Goal: Task Accomplishment & Management: Manage account settings

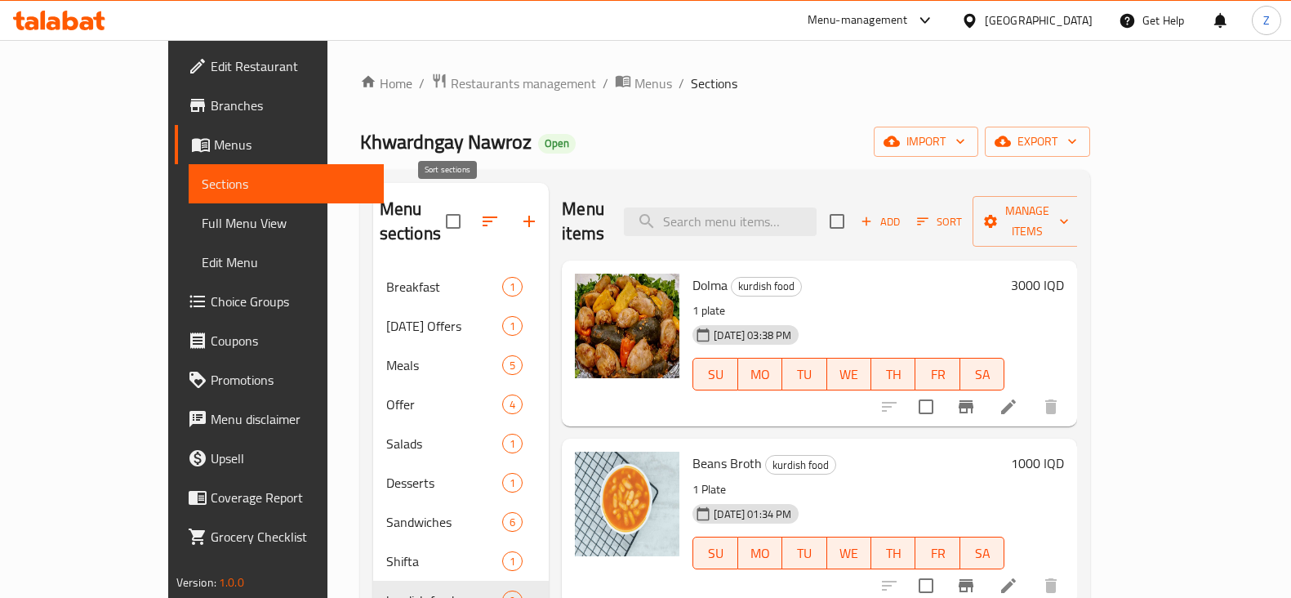
scroll to position [127, 0]
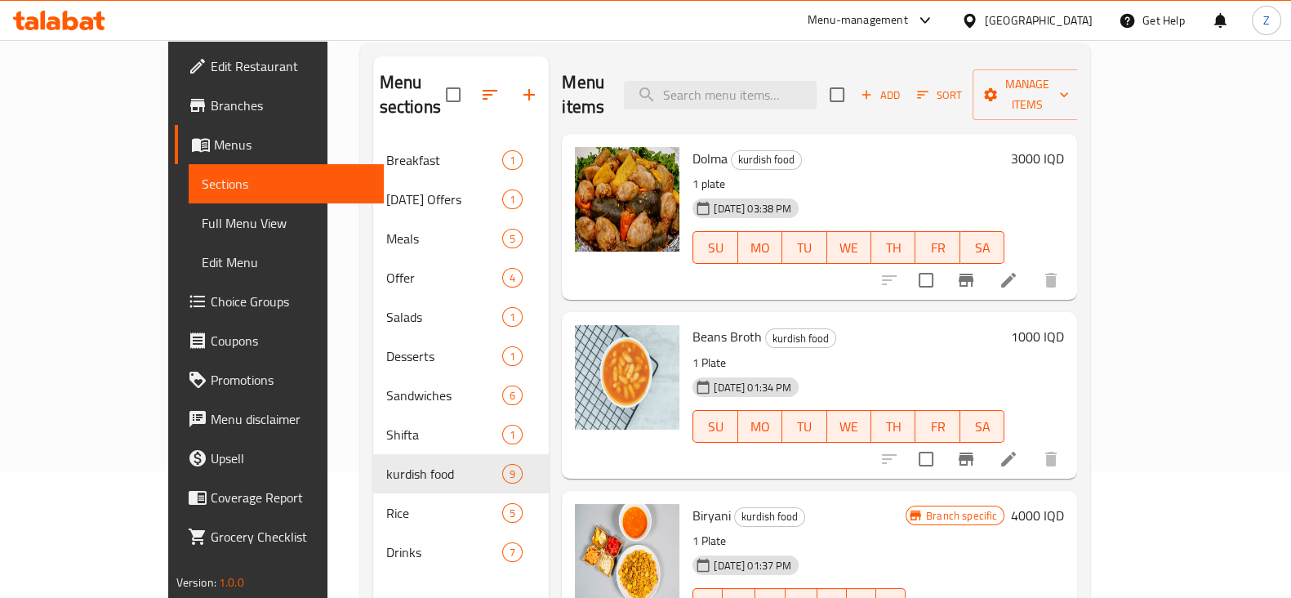
click at [82, 30] on div at bounding box center [59, 20] width 118 height 33
click at [79, 18] on icon at bounding box center [59, 21] width 92 height 20
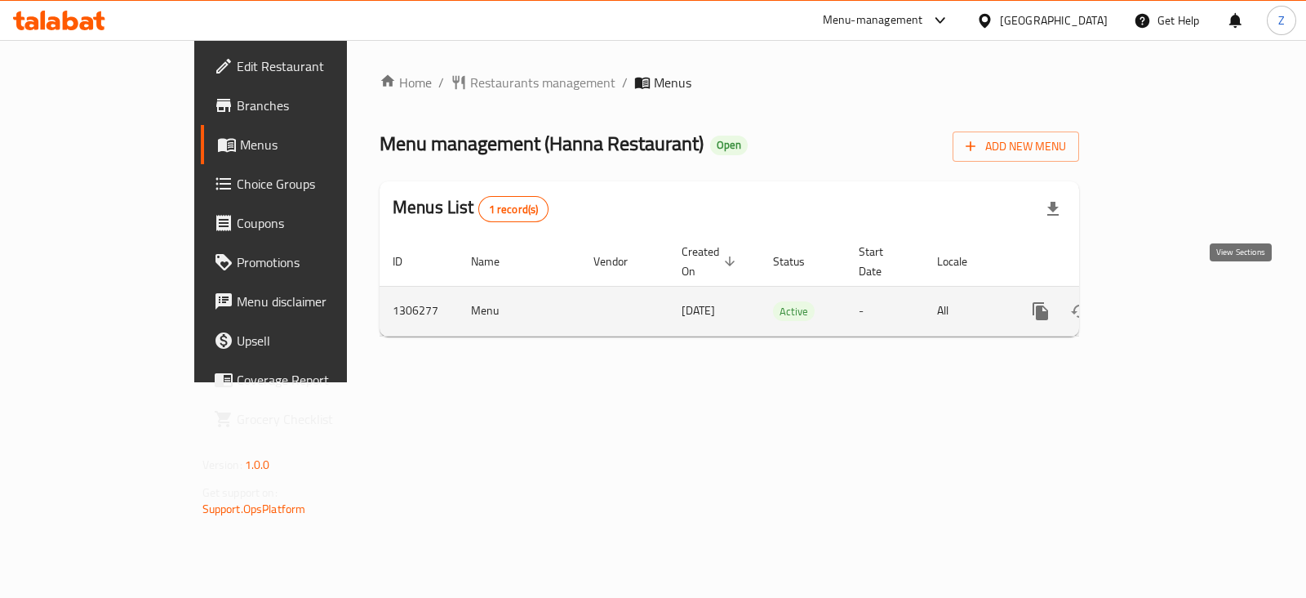
click at [1168, 301] on icon "enhanced table" at bounding box center [1159, 311] width 20 height 20
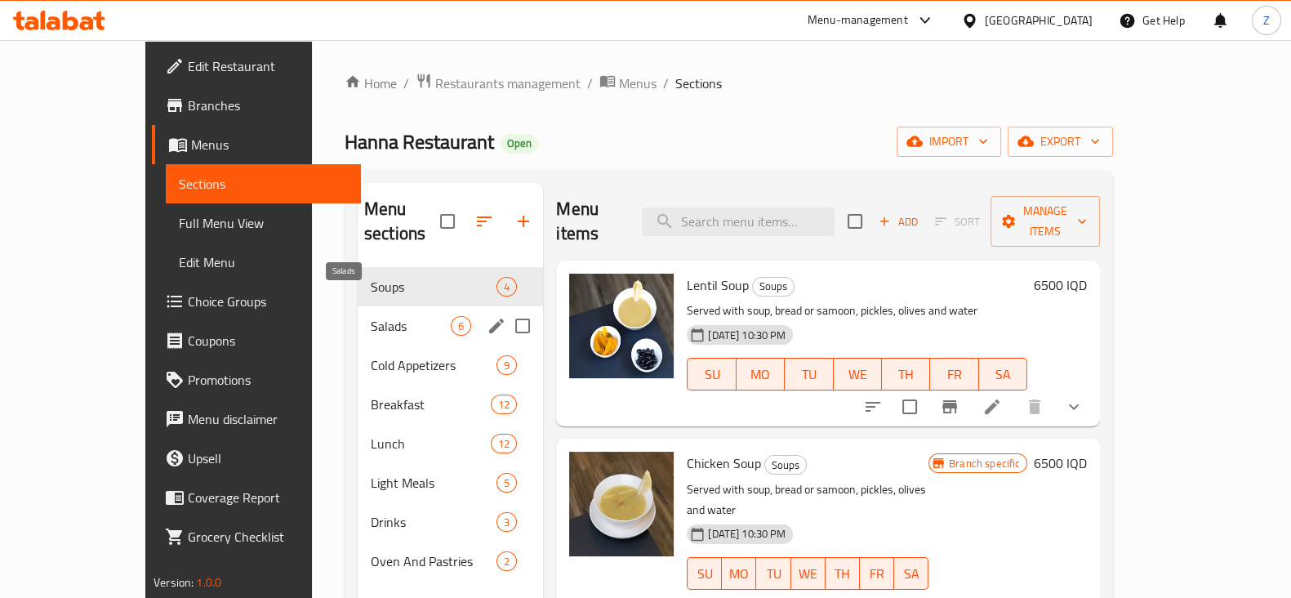
click at [371, 316] on span "Salads" at bounding box center [411, 326] width 80 height 20
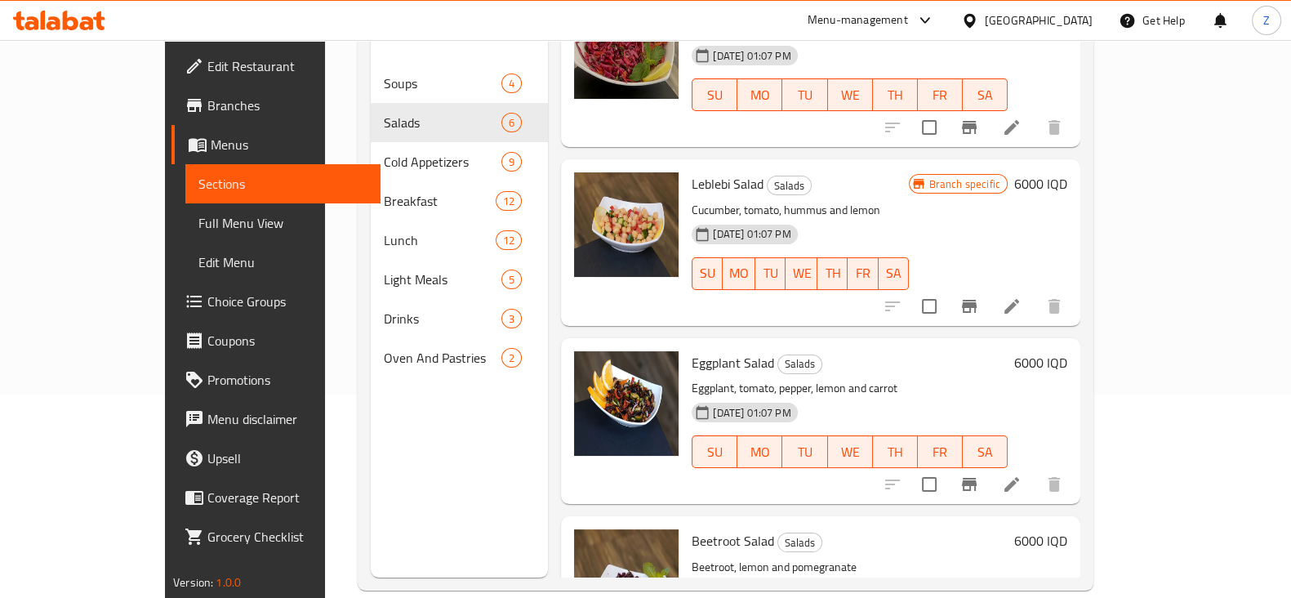
scroll to position [411, 0]
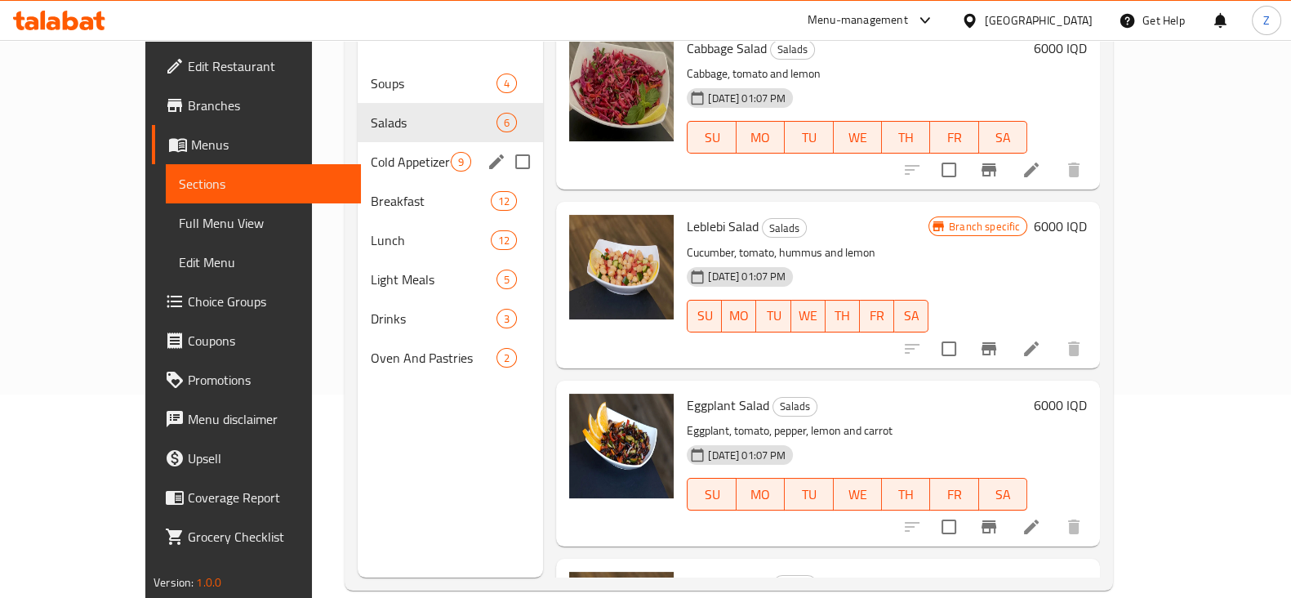
click at [376, 149] on div "Cold Appetizers 9" at bounding box center [450, 161] width 185 height 39
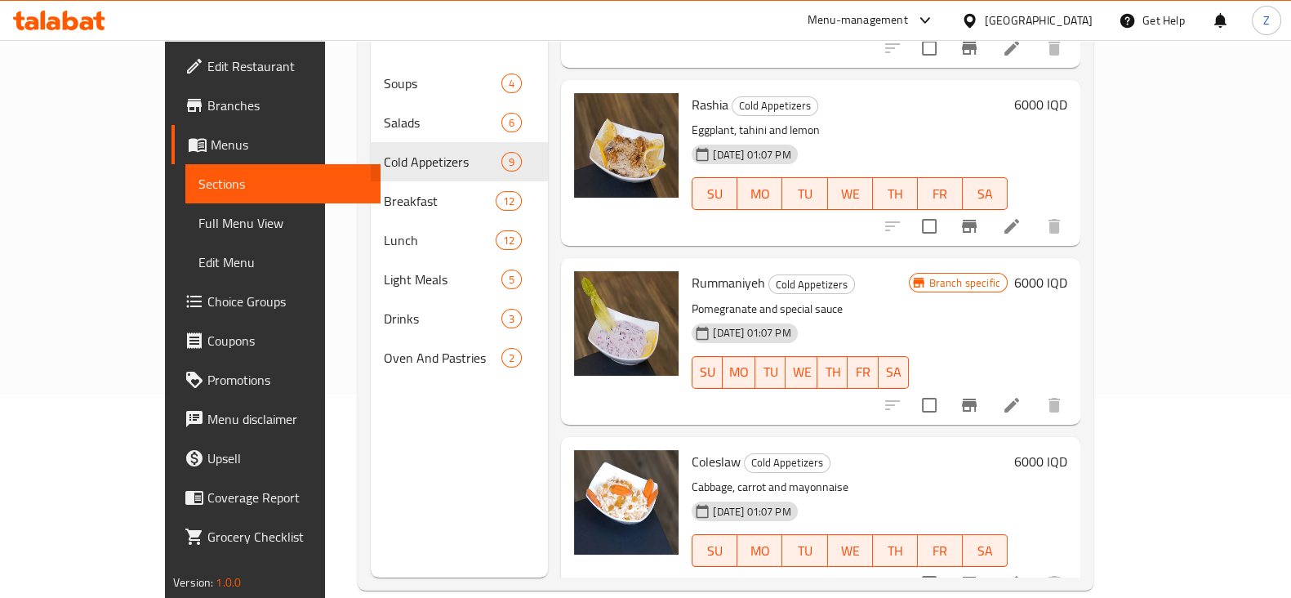
scroll to position [1048, 0]
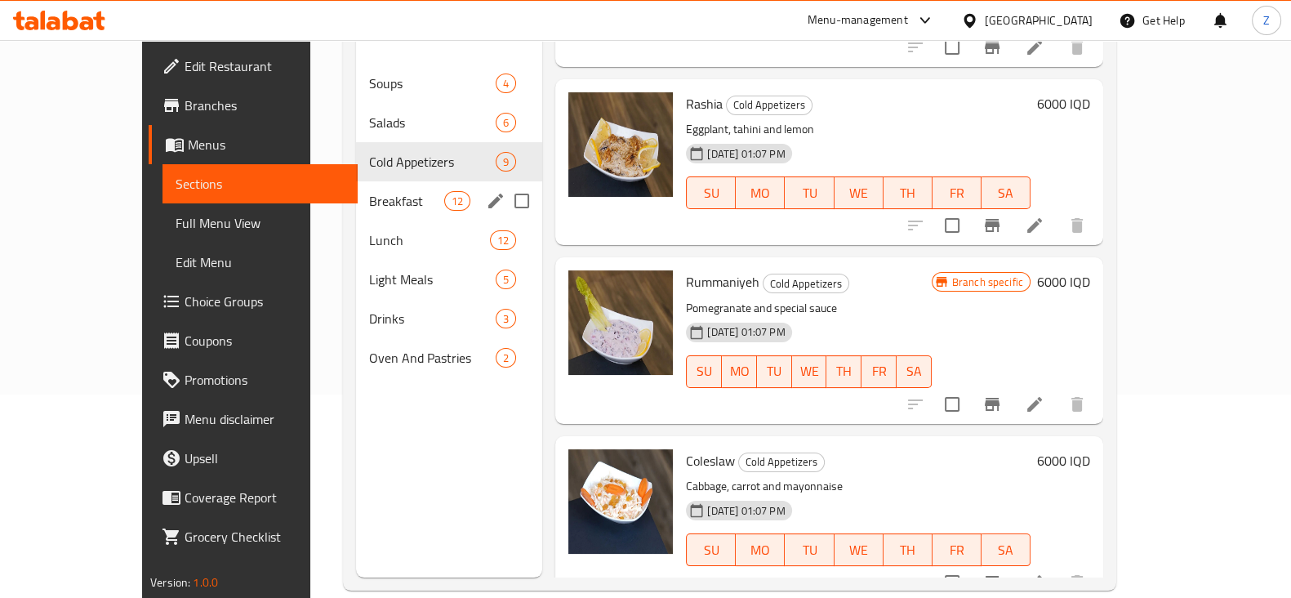
click at [369, 191] on span "Breakfast" at bounding box center [407, 201] width 76 height 20
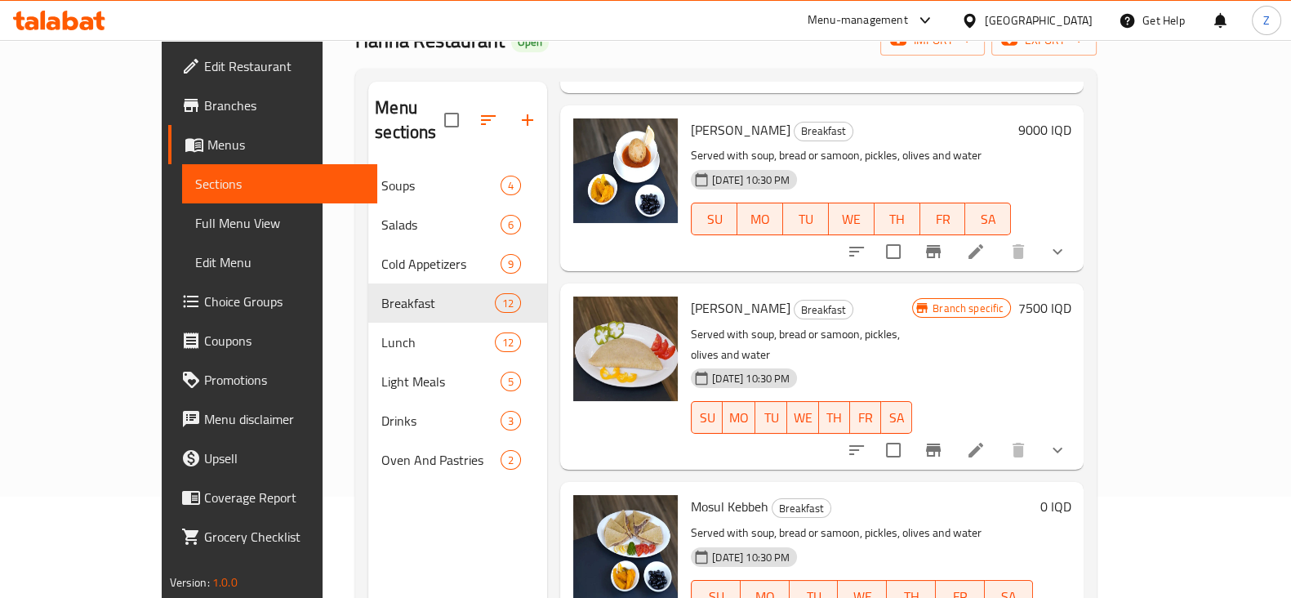
scroll to position [203, 0]
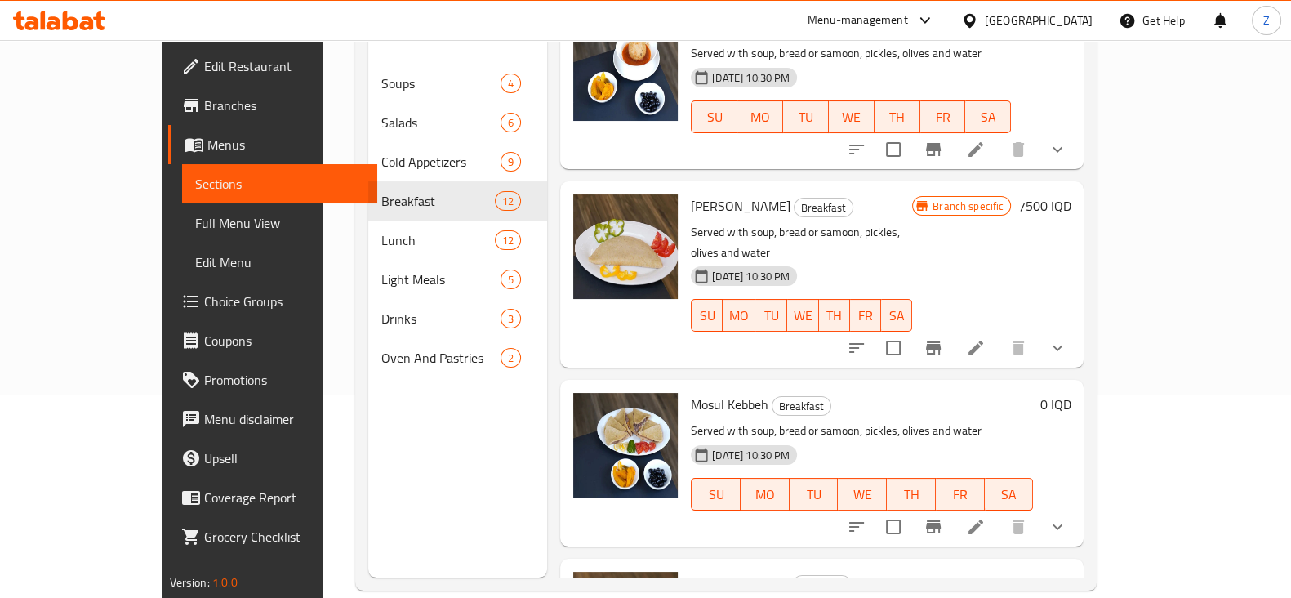
click at [998, 512] on li at bounding box center [976, 526] width 46 height 29
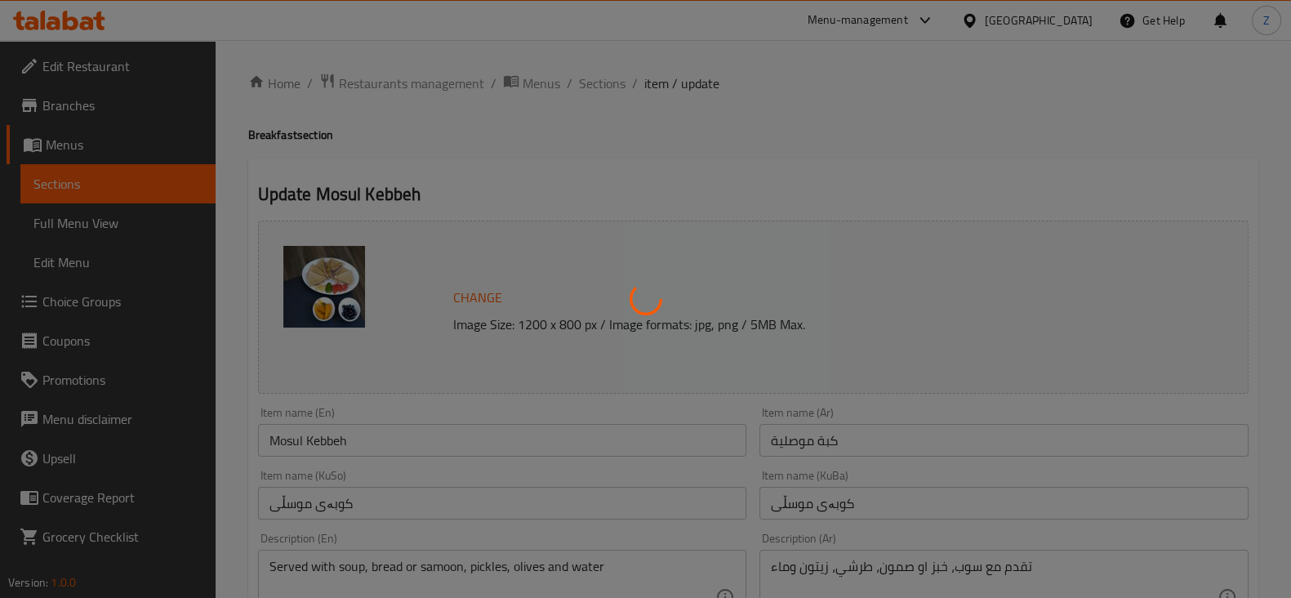
type input "إختيارك من:"
type input "هەڵبژاردنت لە:"
type input "1"
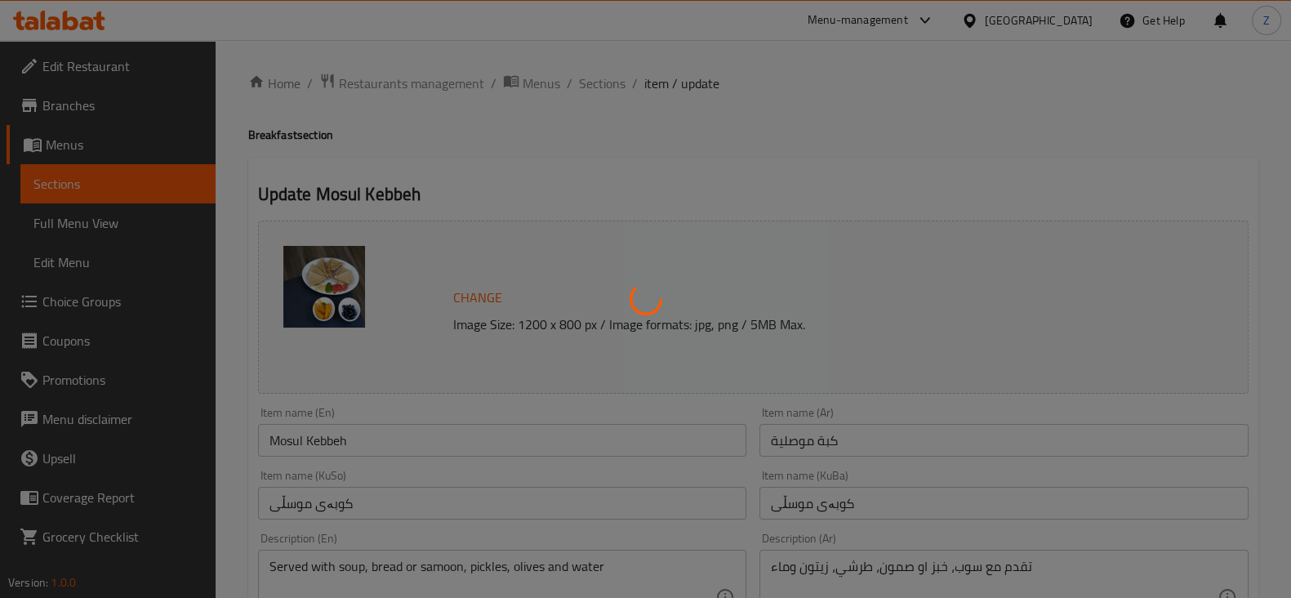
type input "إختيارك من الحجم:"
type input "هەڵبژاردنت لە قەبارە:"
type input "هەڵبژاردنت لە:"
type input "1"
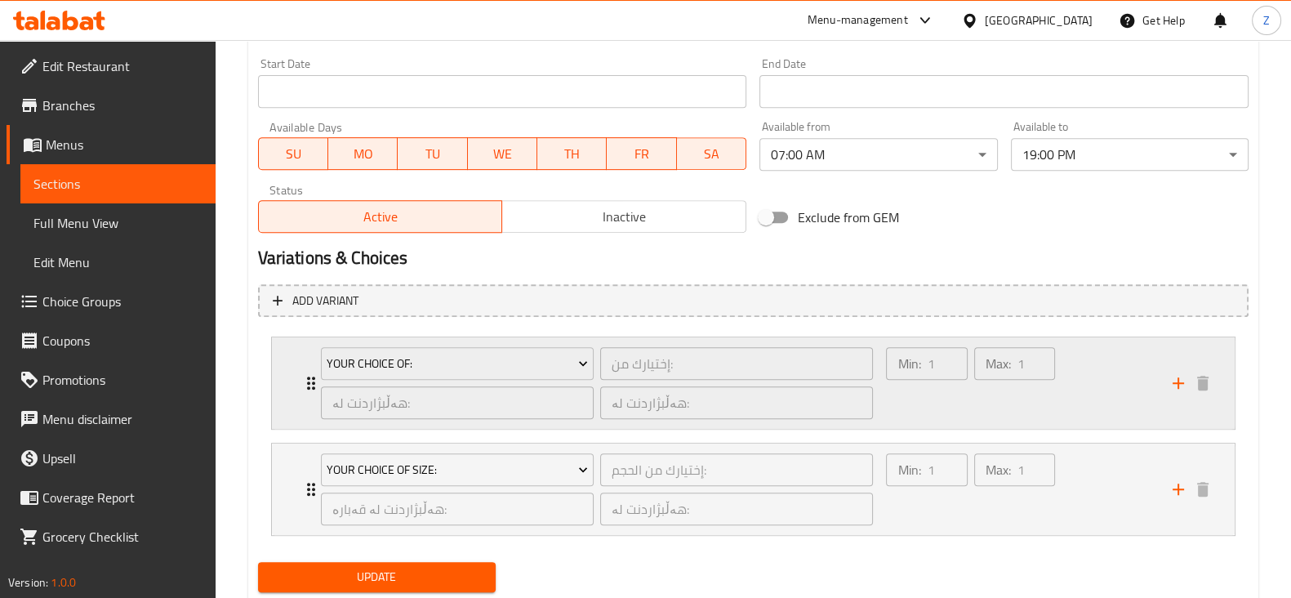
scroll to position [918, 0]
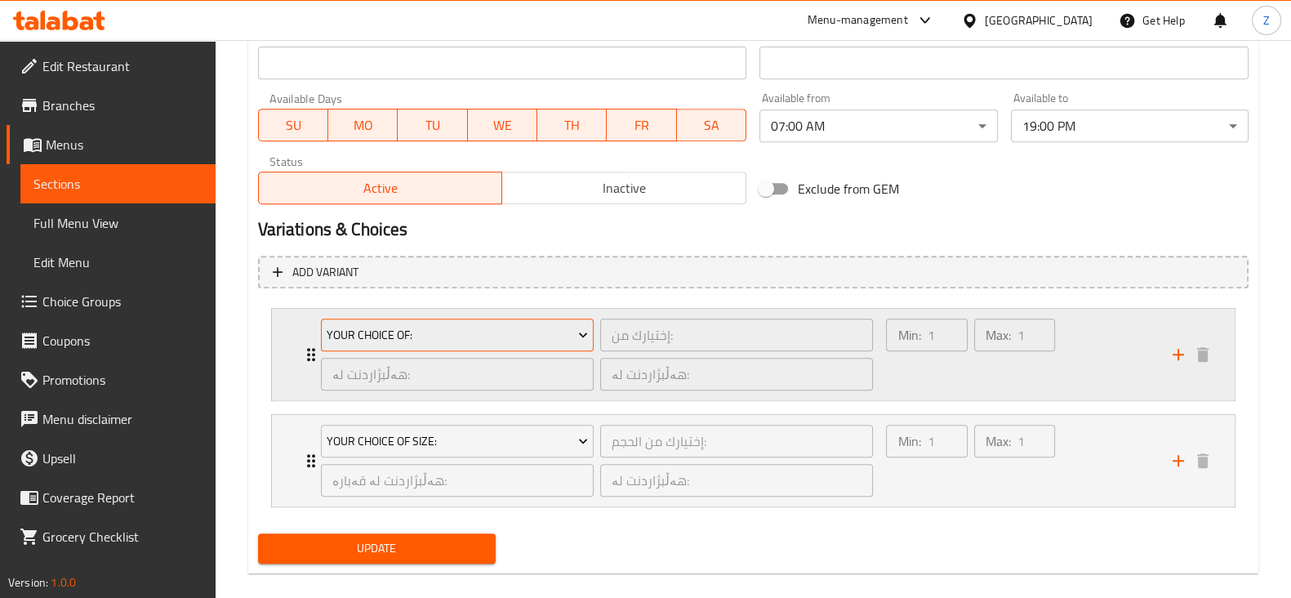
click at [372, 332] on span "Your Choice Of:" at bounding box center [457, 335] width 261 height 20
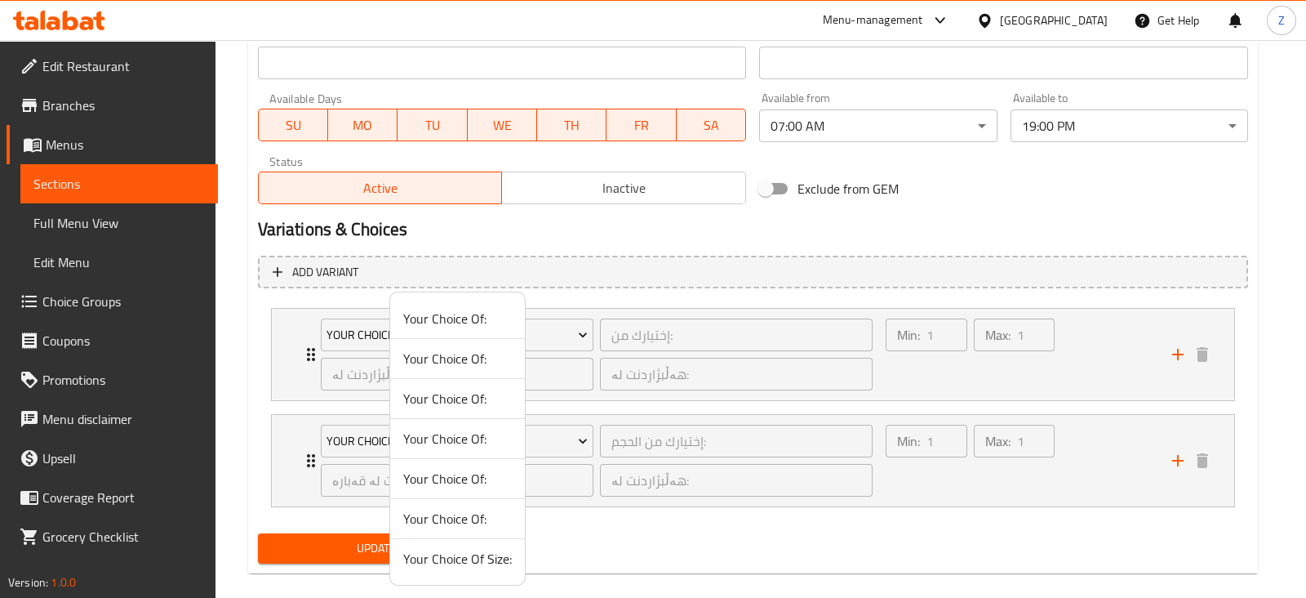
click at [358, 332] on div at bounding box center [653, 299] width 1306 height 598
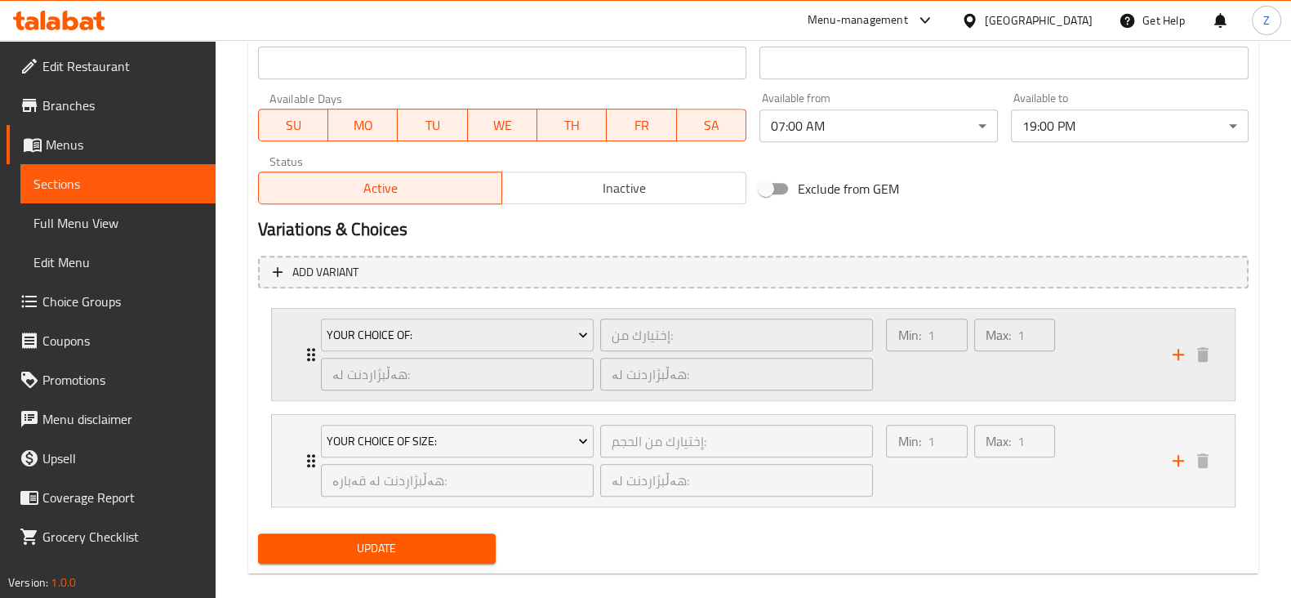
click at [313, 352] on div "Your Choice Of: إختيارك من: ​ هەڵبژاردنت لە: ​ هەڵبژاردنت لە: ​" at bounding box center [597, 354] width 572 height 91
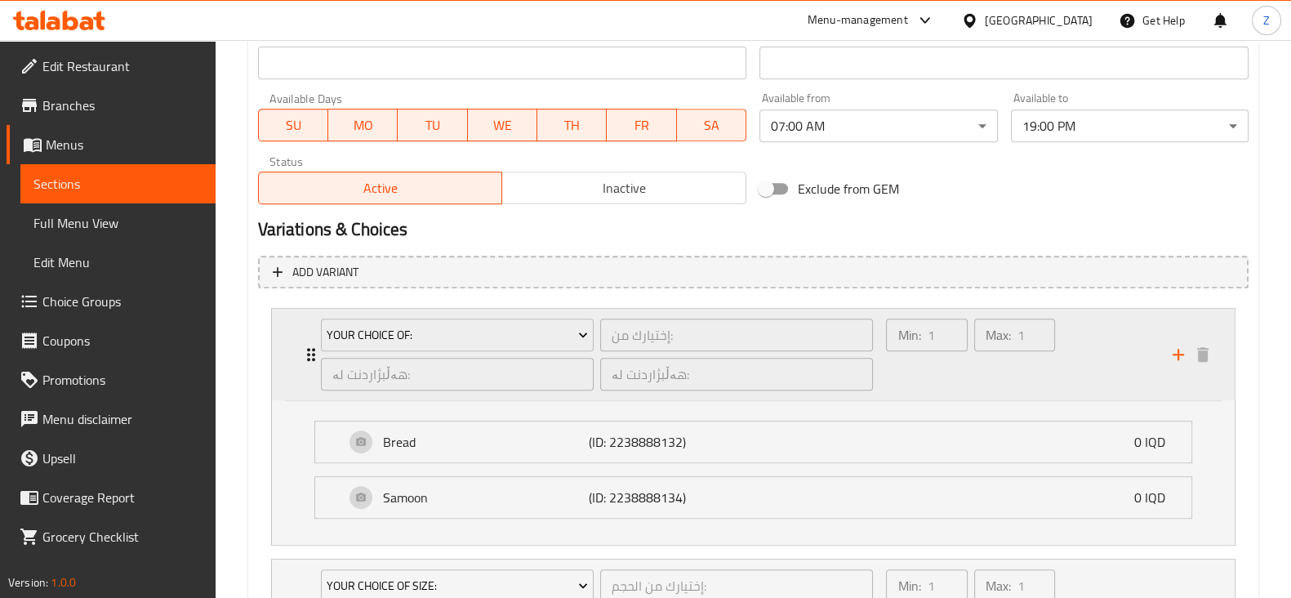
click at [311, 351] on div "Your Choice Of: إختيارك من: ​ هەڵبژاردنت لە: ​ هەڵبژاردنت لە: ​" at bounding box center [597, 354] width 572 height 91
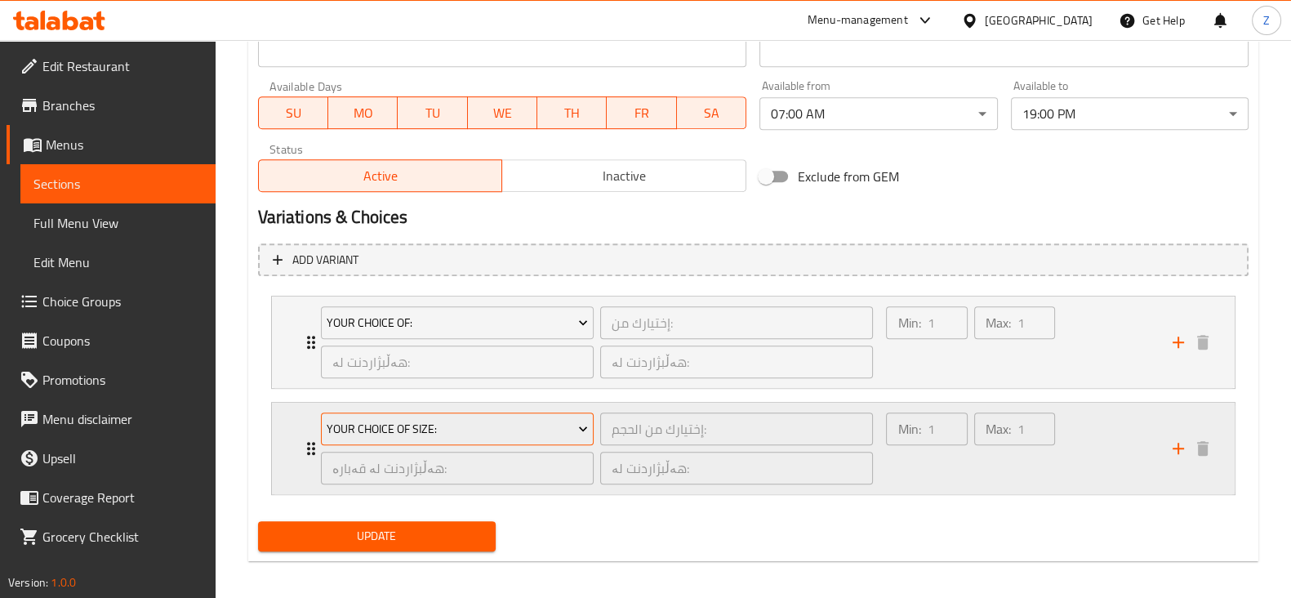
scroll to position [939, 0]
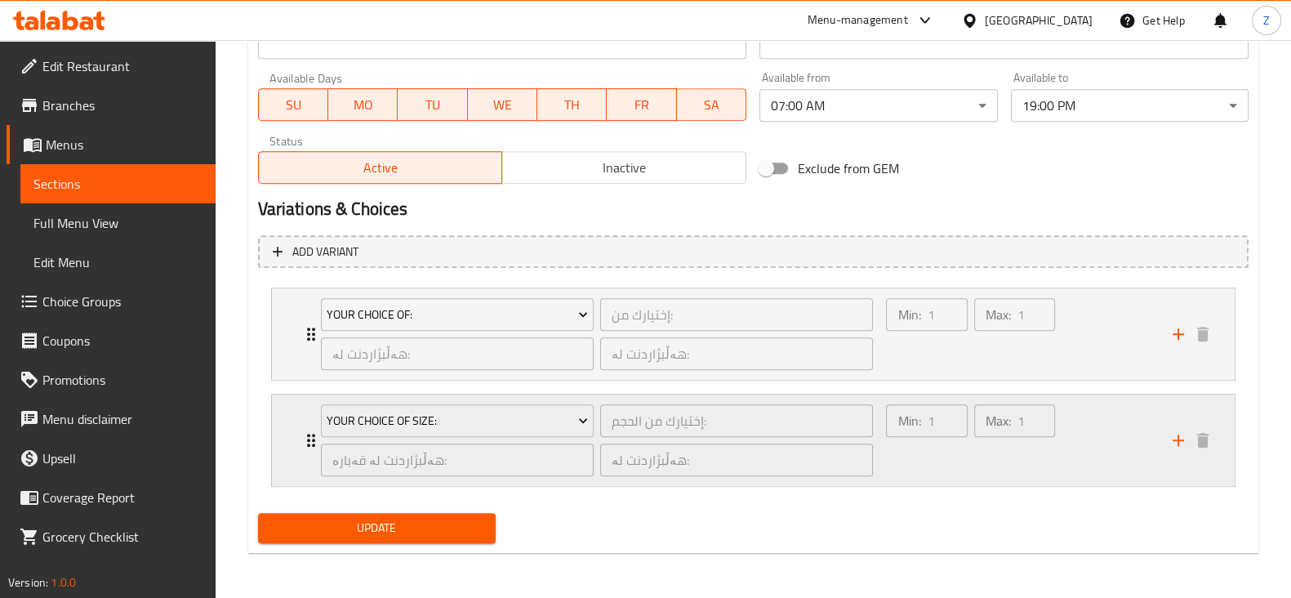
click at [311, 437] on div "Your Choice Of Size: إختيارك من الحجم: ​ هەڵبژاردنت لە قەبارە: ​ هەڵبژاردنت لە:…" at bounding box center [597, 439] width 572 height 91
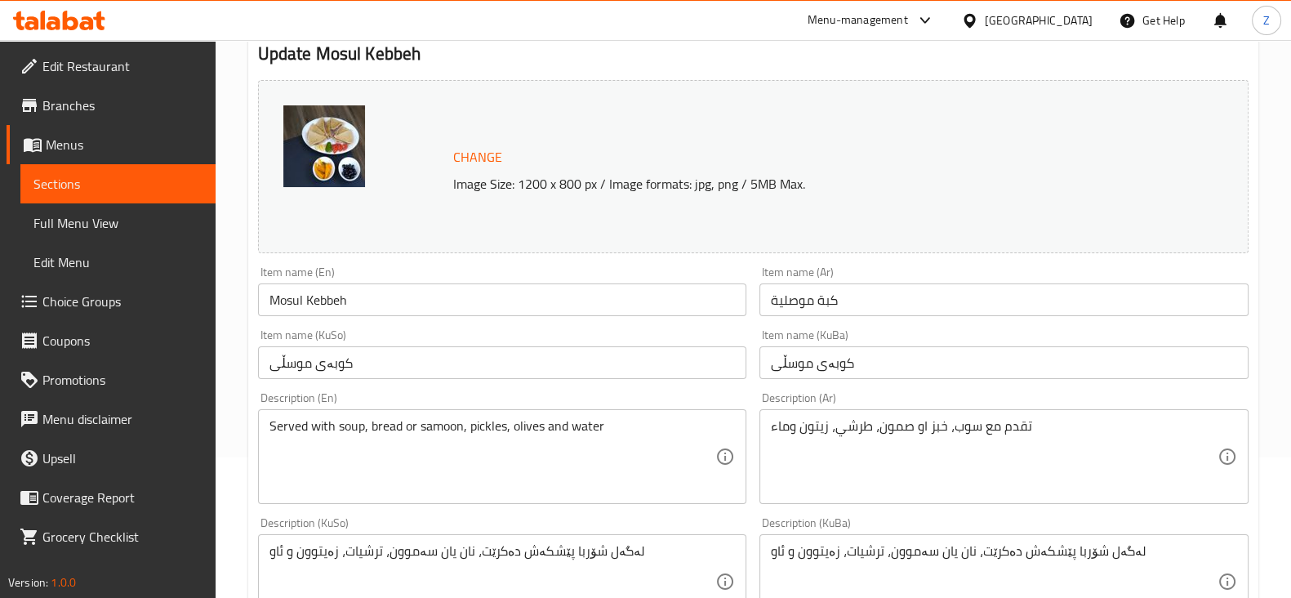
scroll to position [0, 0]
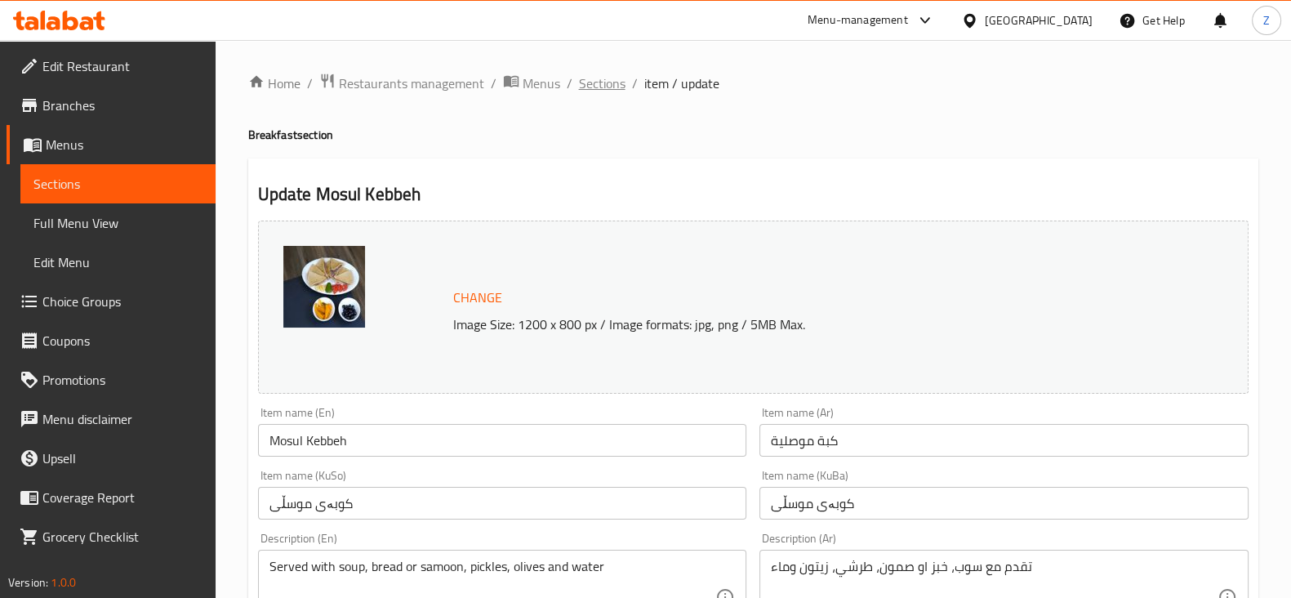
click at [610, 75] on span "Sections" at bounding box center [602, 83] width 47 height 20
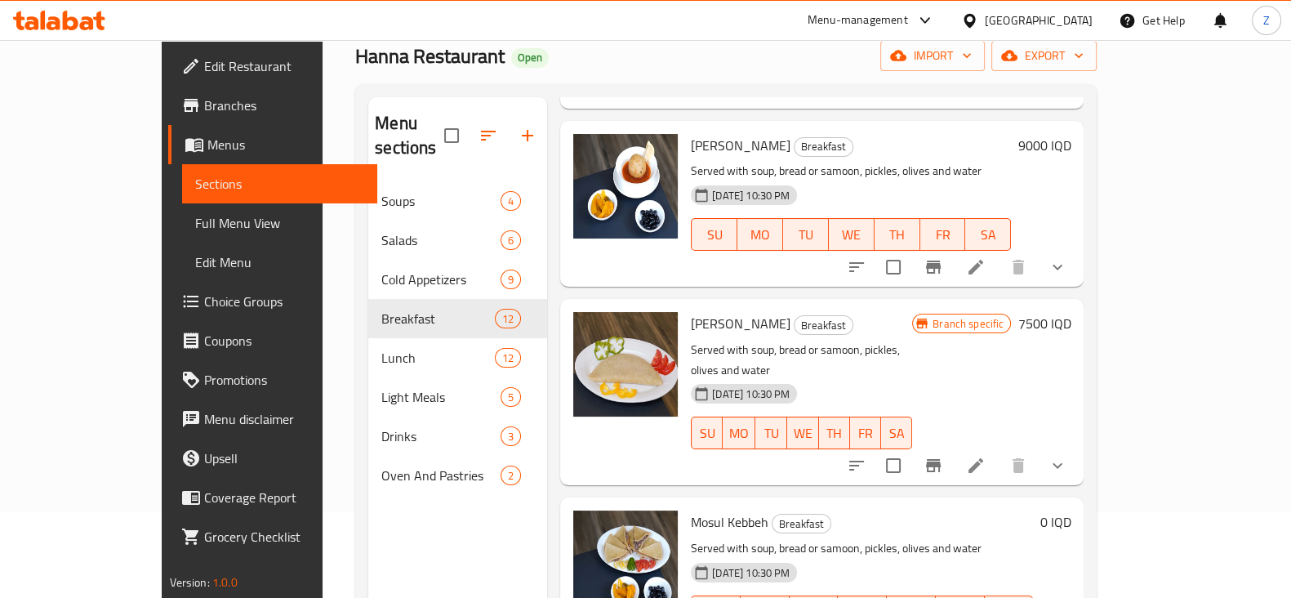
scroll to position [203, 0]
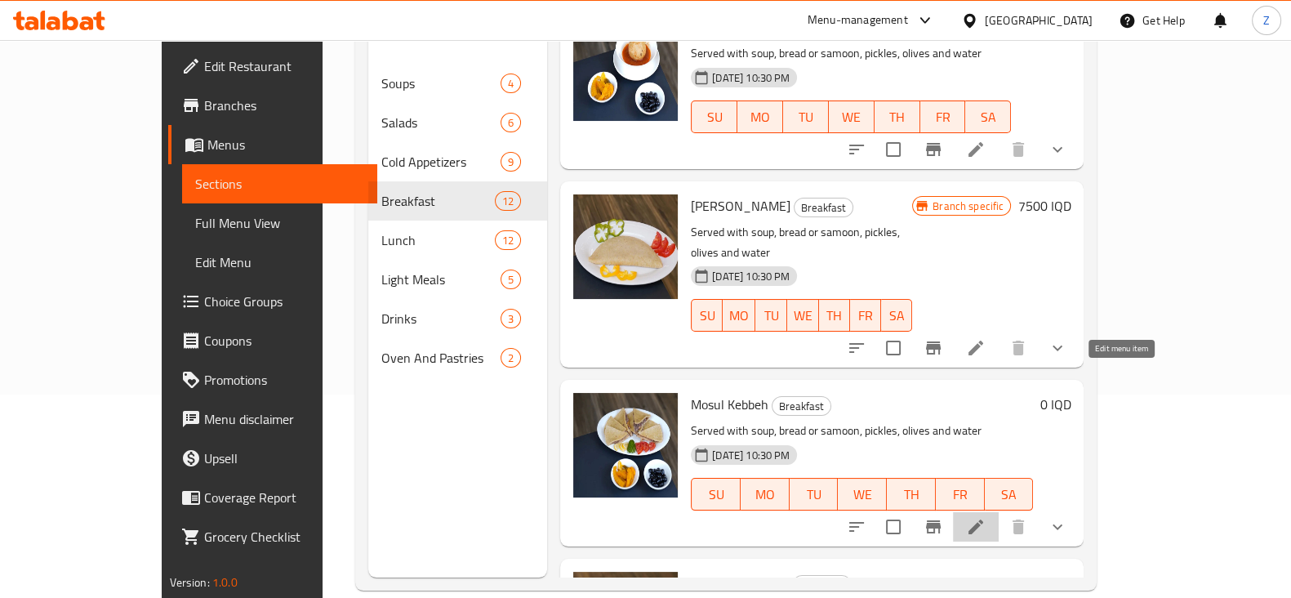
click at [985, 517] on icon at bounding box center [976, 527] width 20 height 20
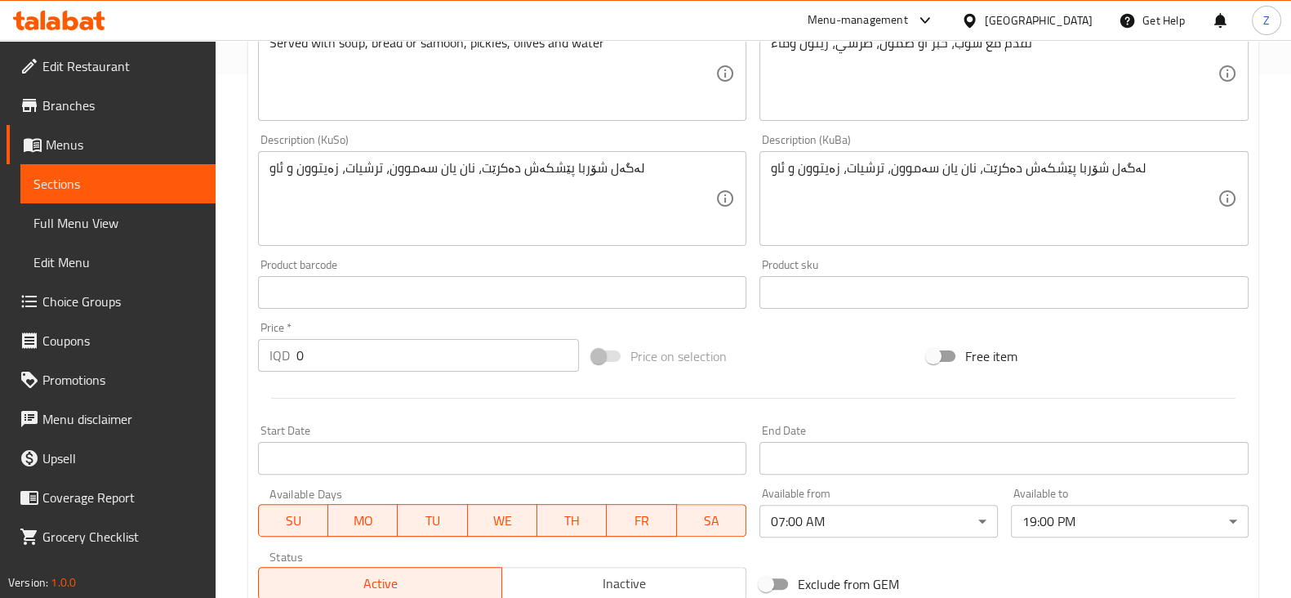
scroll to position [714, 0]
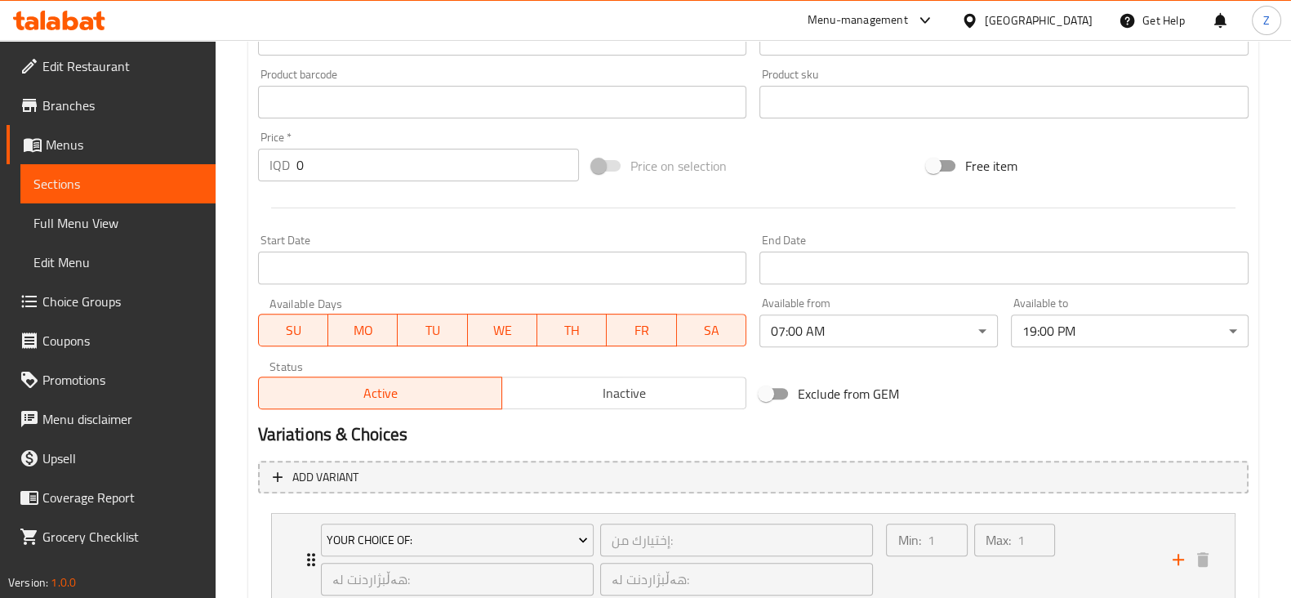
click at [649, 381] on span "Inactive" at bounding box center [624, 393] width 231 height 24
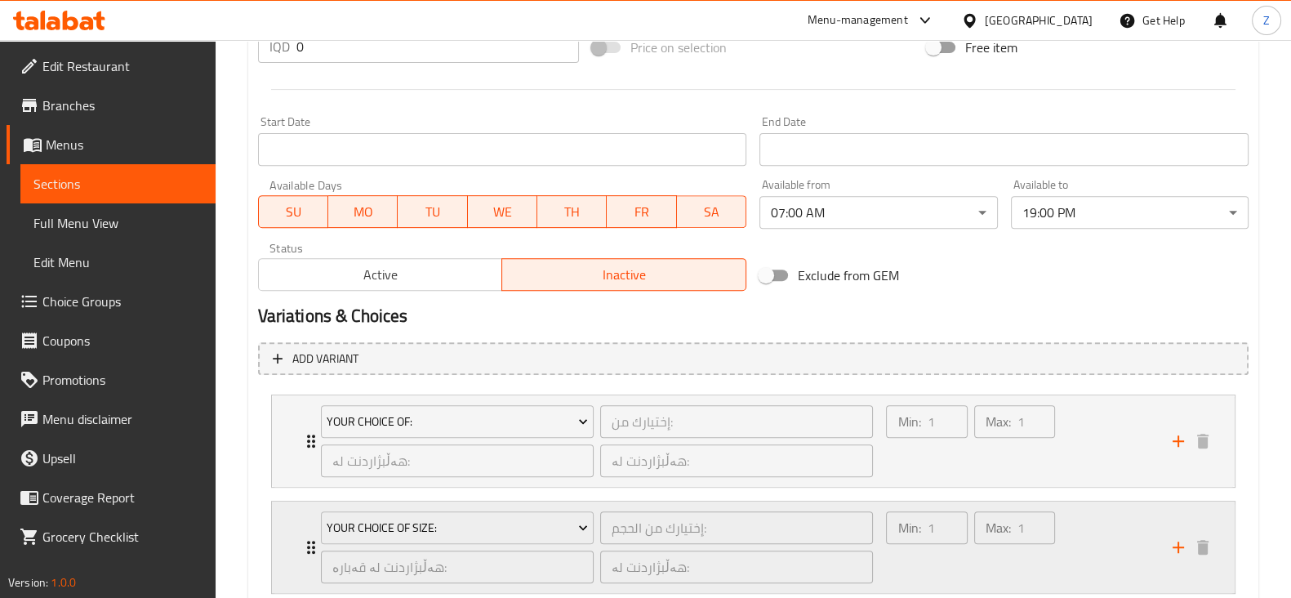
scroll to position [918, 0]
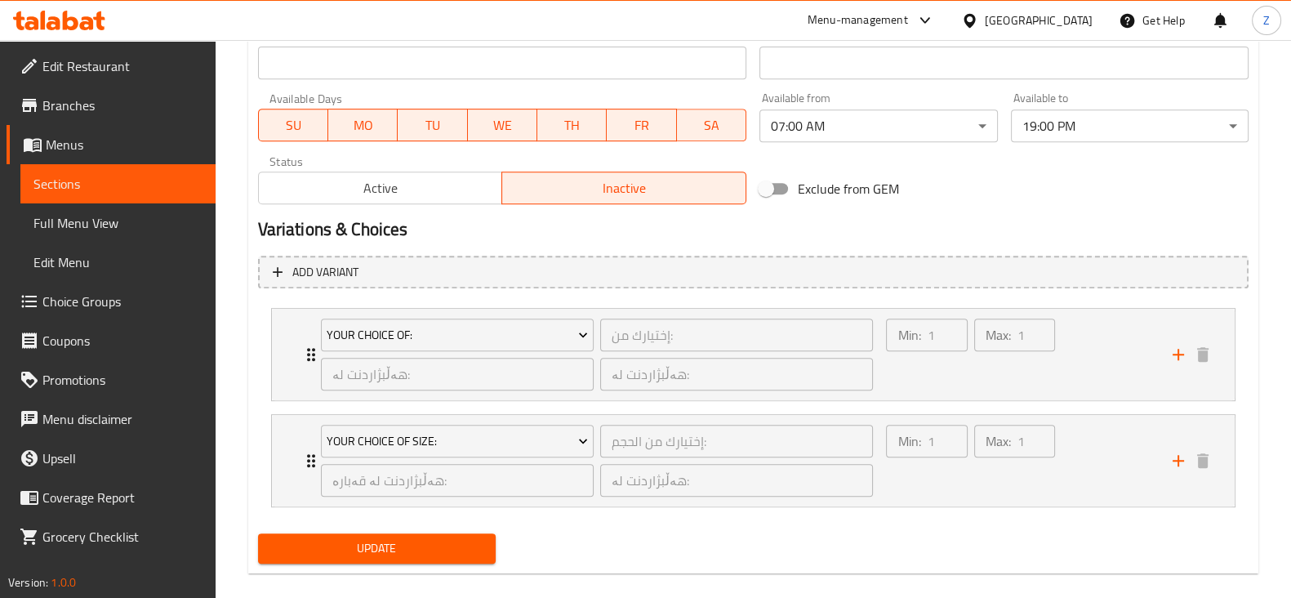
click at [462, 538] on span "Update" at bounding box center [376, 548] width 211 height 20
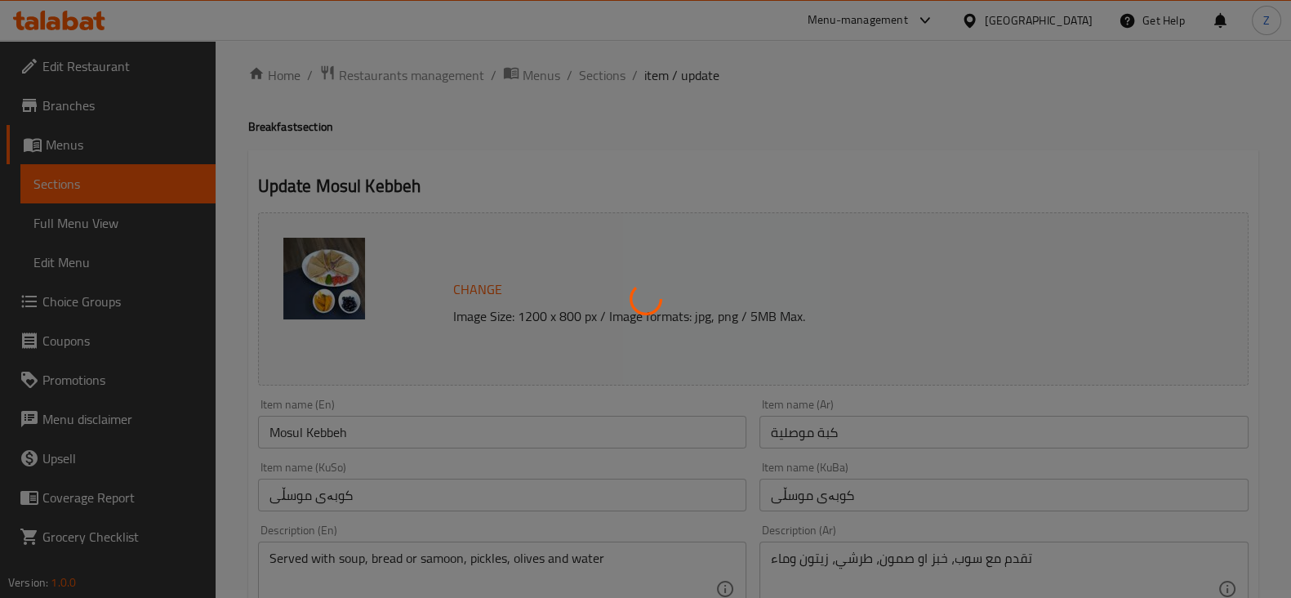
scroll to position [0, 0]
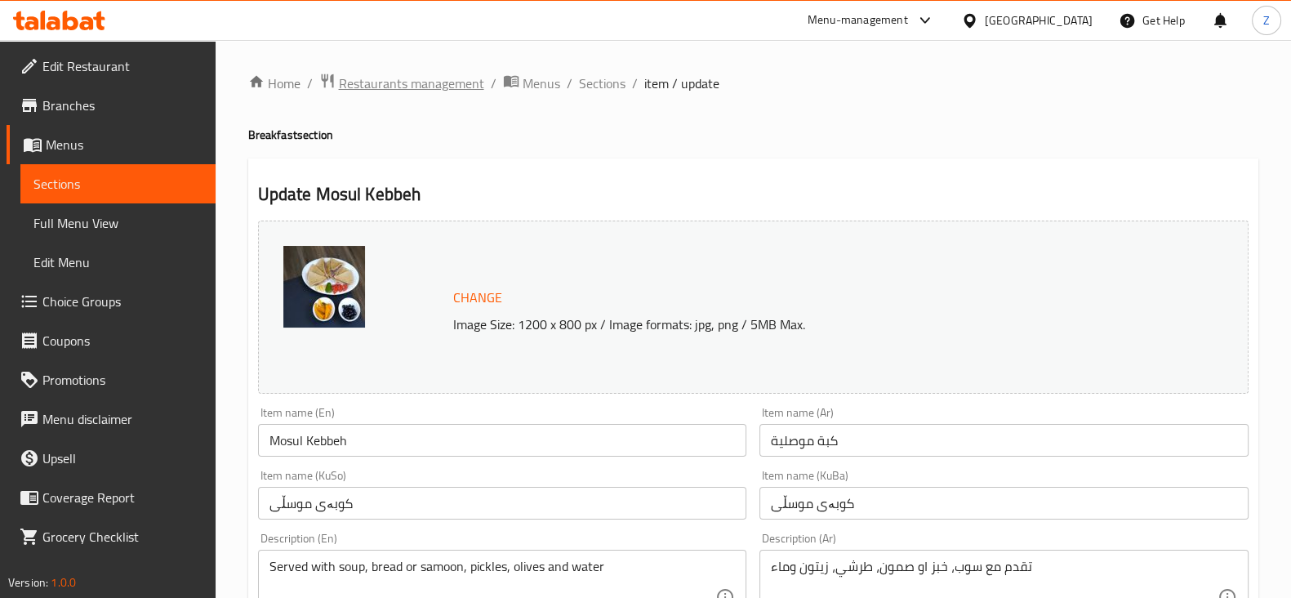
click at [420, 82] on span "Restaurants management" at bounding box center [411, 83] width 145 height 20
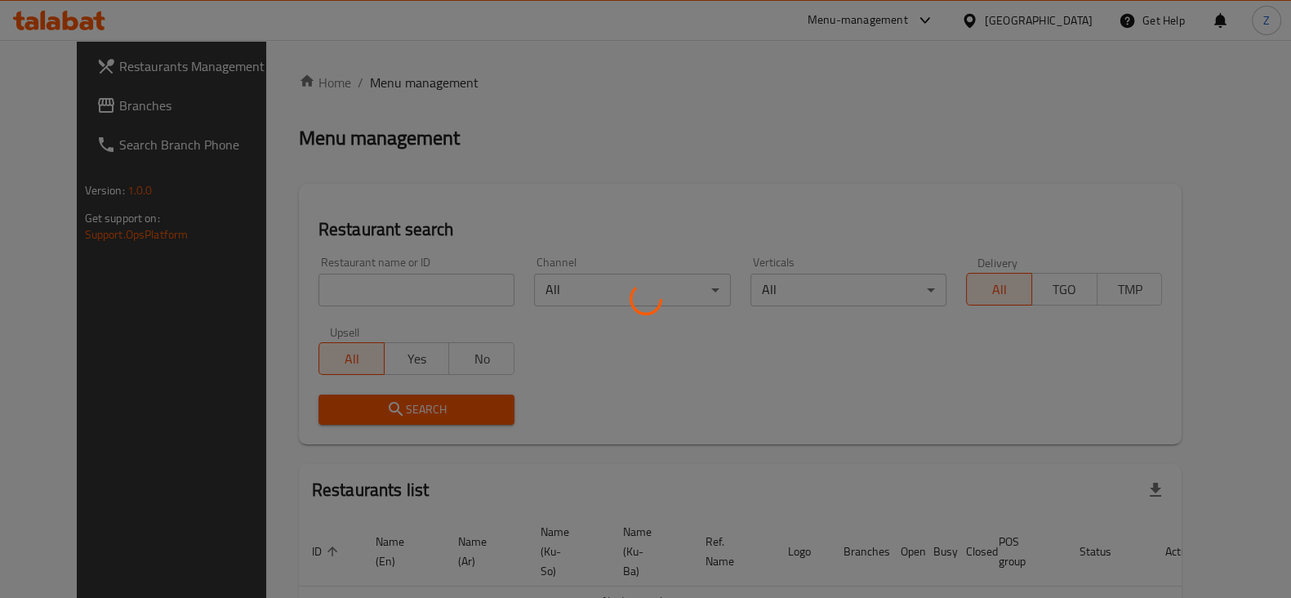
click at [398, 285] on div at bounding box center [645, 299] width 1291 height 598
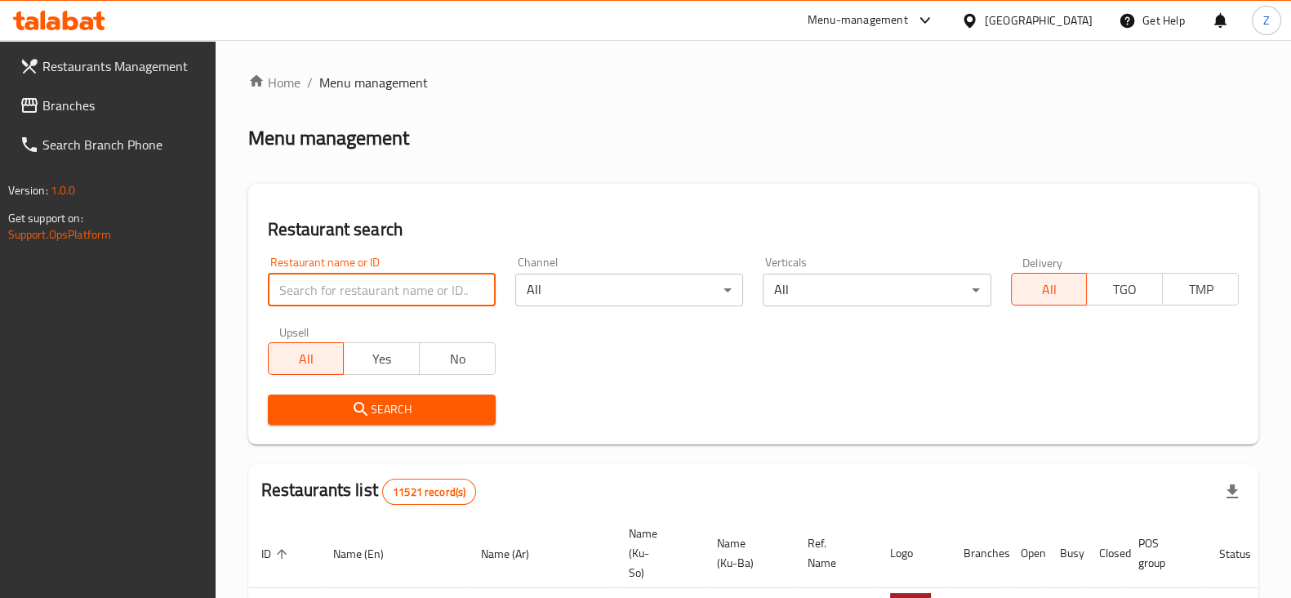
click at [408, 291] on input "search" at bounding box center [382, 289] width 228 height 33
type input "nawroz"
click button "Search" at bounding box center [382, 409] width 228 height 30
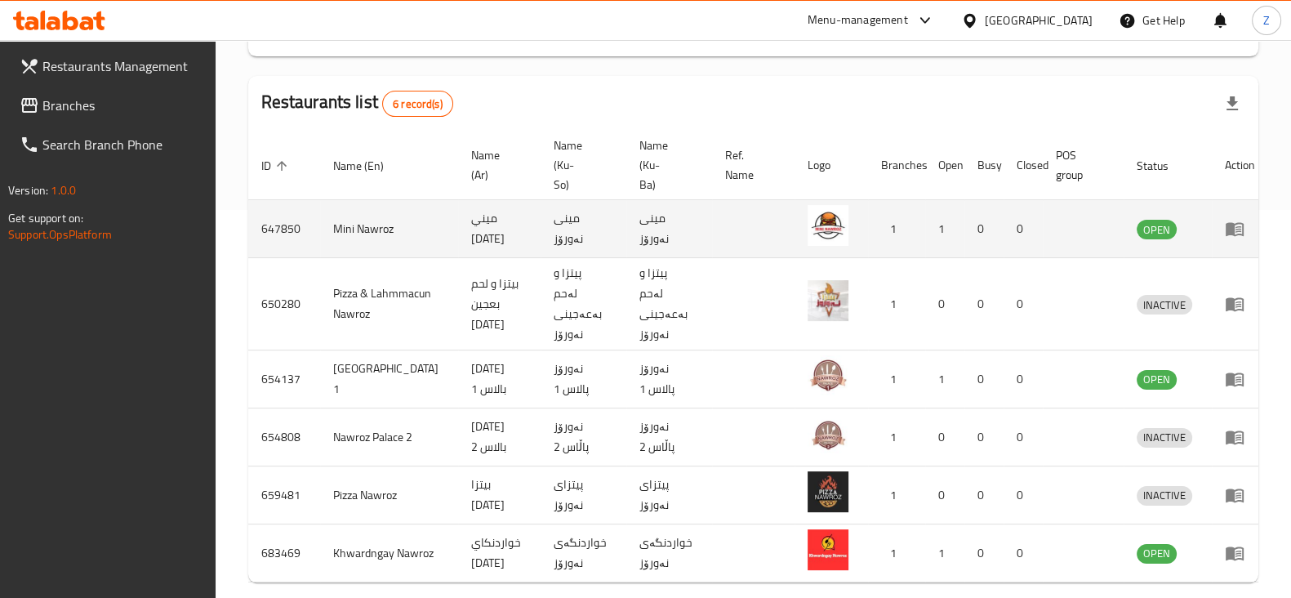
scroll to position [407, 0]
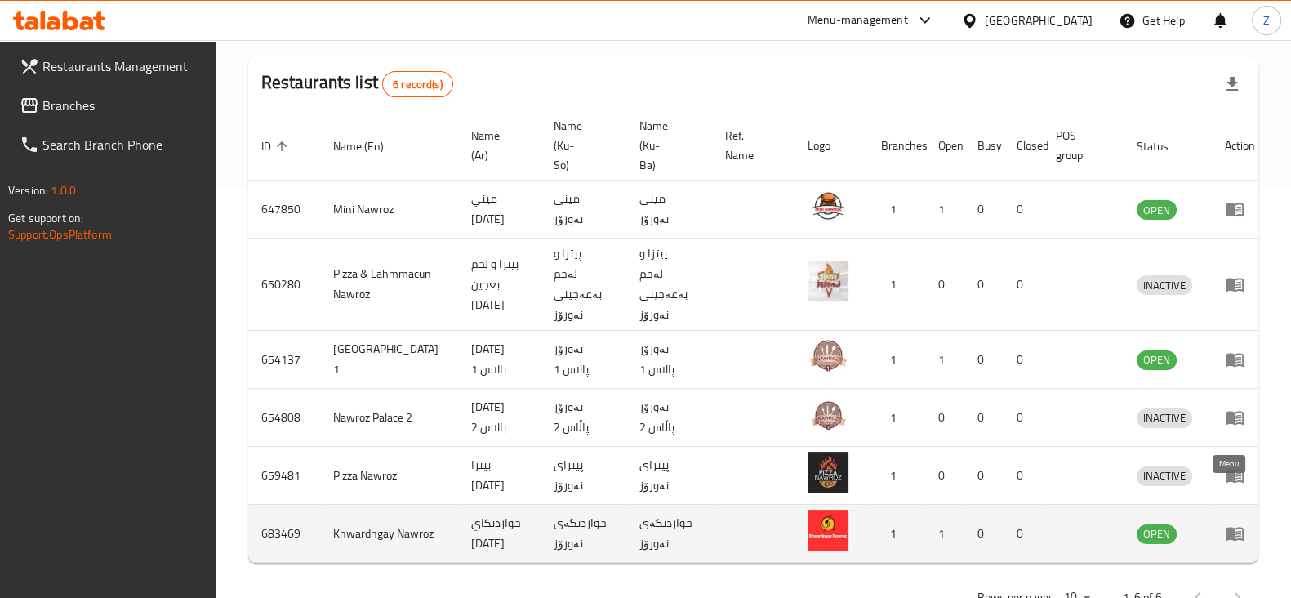
click at [1225, 527] on icon "enhanced table" at bounding box center [1234, 534] width 18 height 14
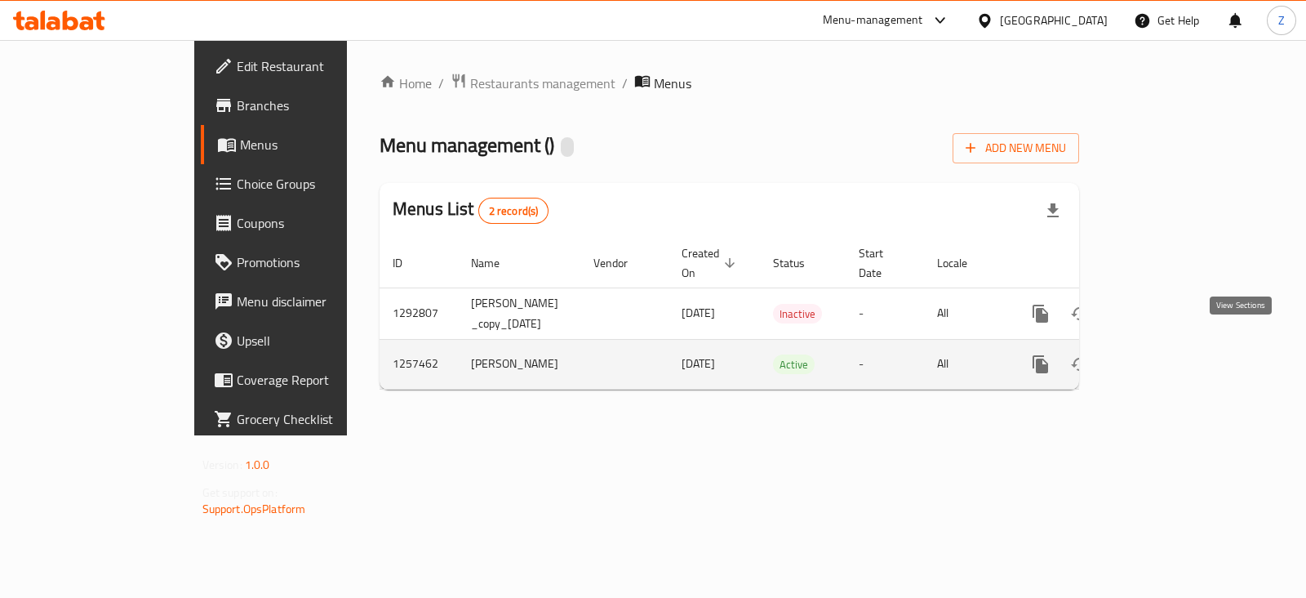
click at [1168, 354] on icon "enhanced table" at bounding box center [1159, 364] width 20 height 20
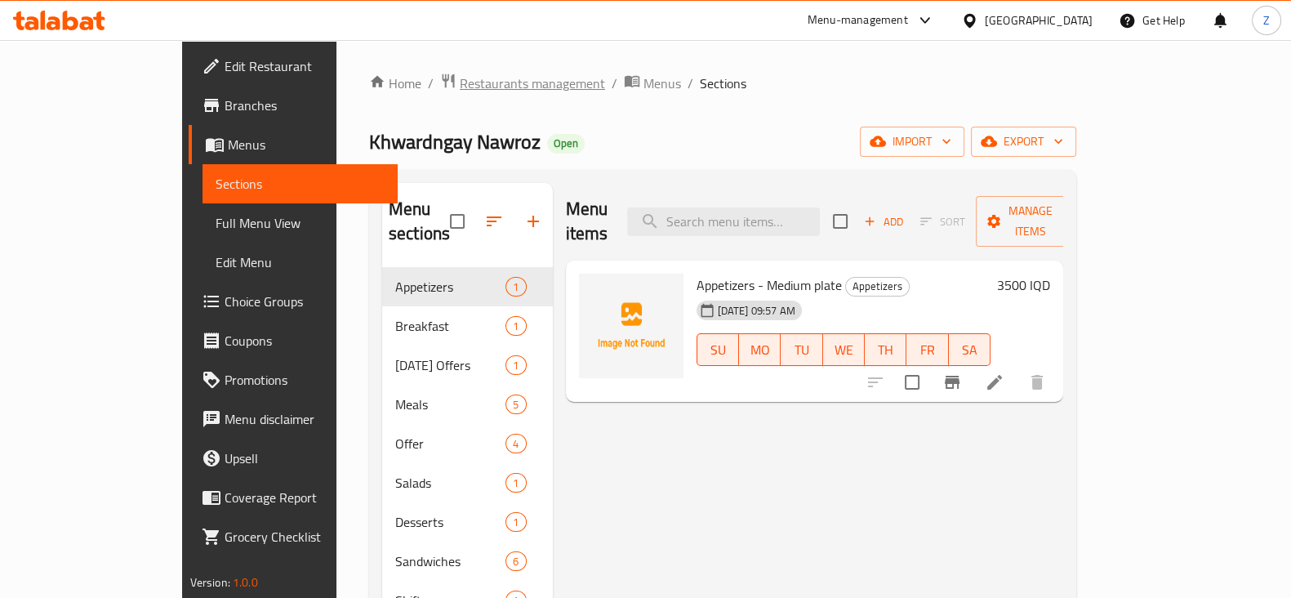
click at [460, 84] on span "Restaurants management" at bounding box center [532, 83] width 145 height 20
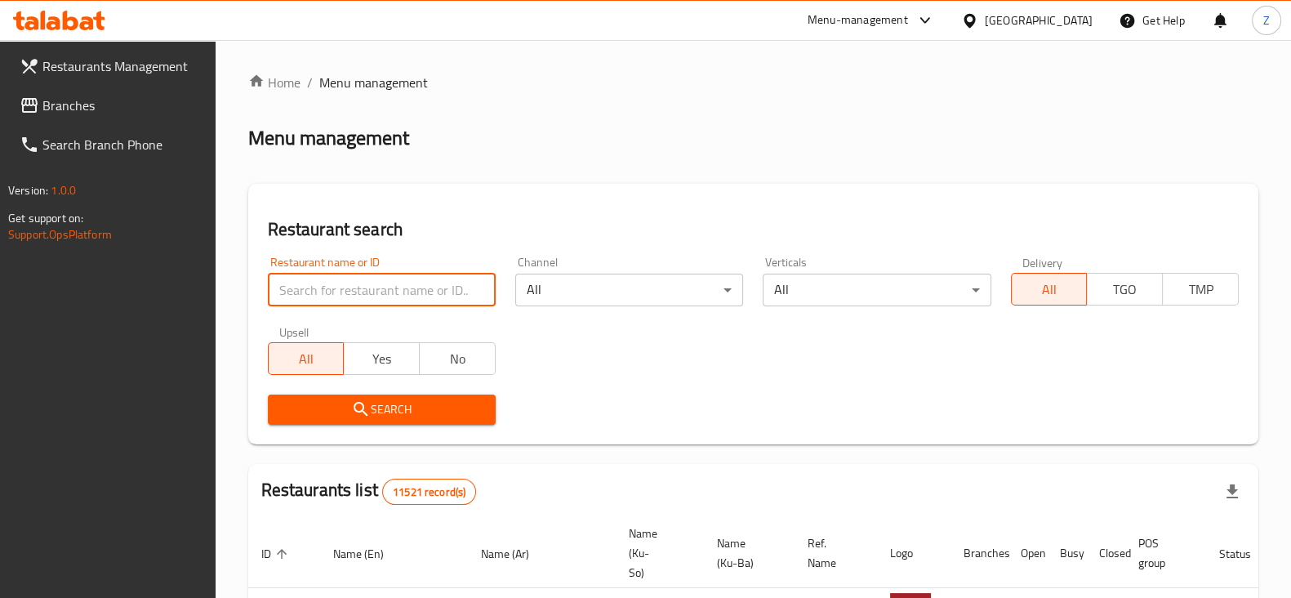
click at [404, 299] on input "search" at bounding box center [382, 289] width 228 height 33
click button "Search" at bounding box center [382, 409] width 228 height 30
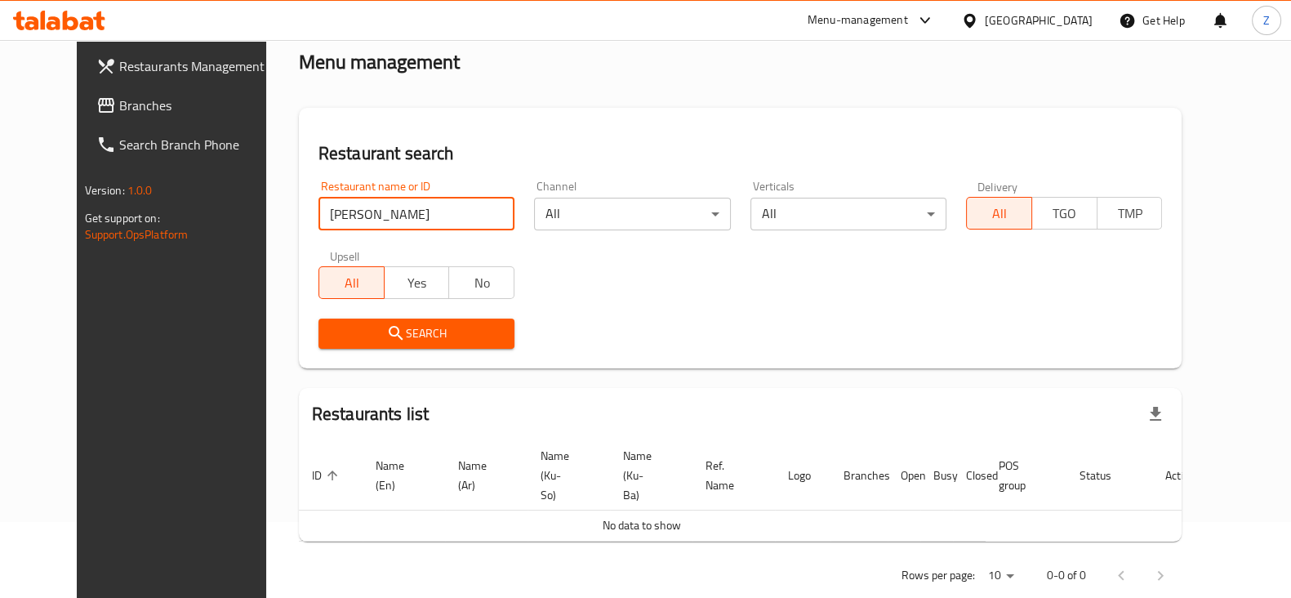
scroll to position [87, 0]
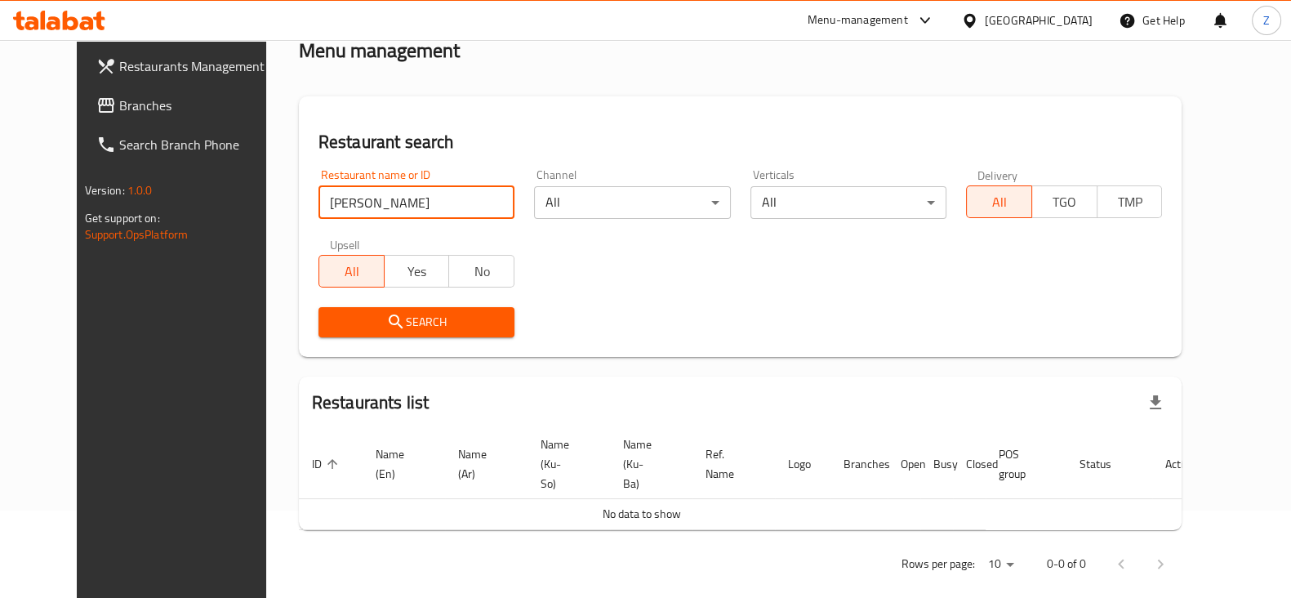
click at [318, 199] on input "Hannah" at bounding box center [416, 202] width 196 height 33
click at [391, 214] on input "Hannah" at bounding box center [416, 202] width 196 height 33
type input "Hanna"
click button "Search" at bounding box center [416, 322] width 196 height 30
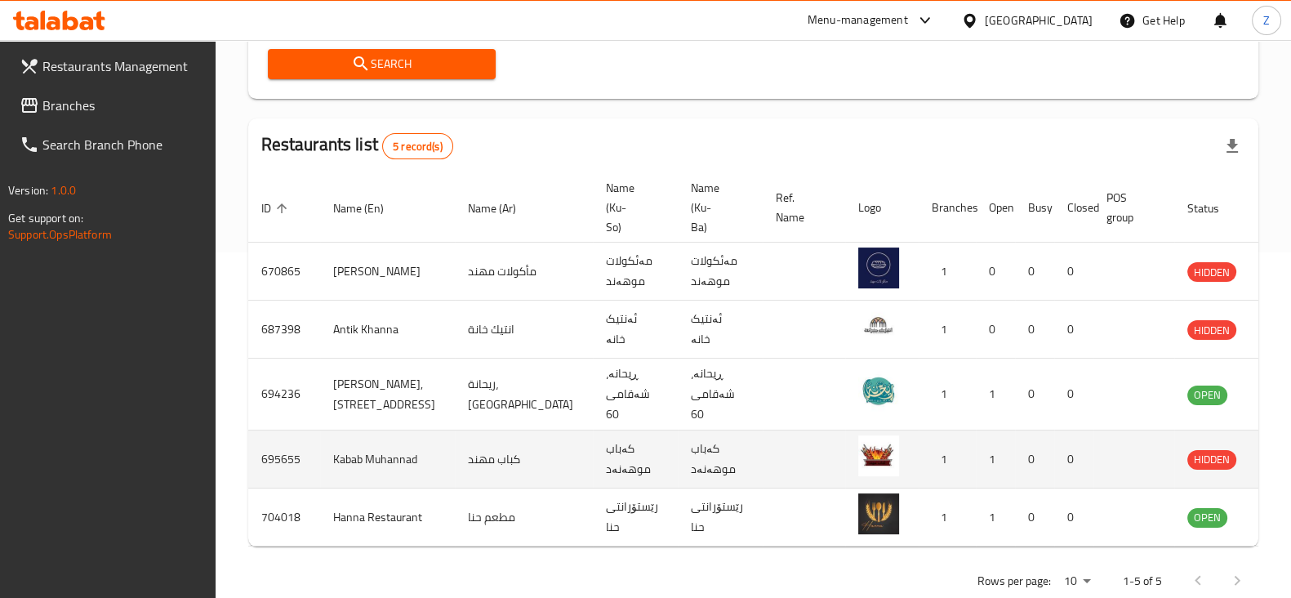
scroll to position [349, 0]
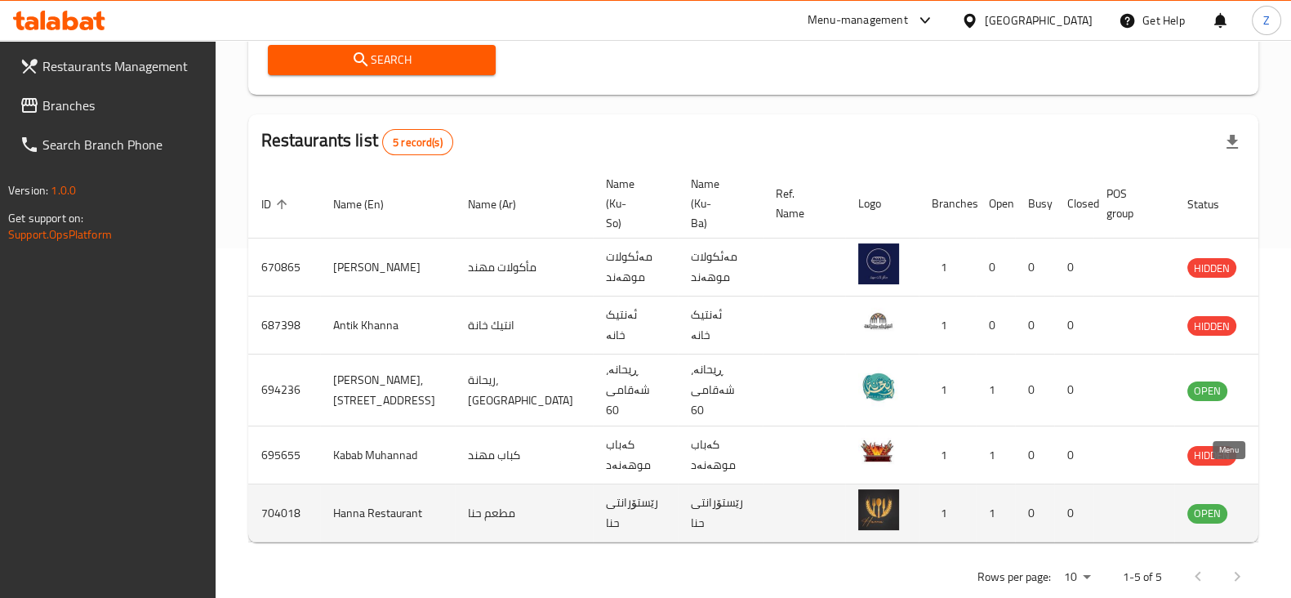
click at [1273, 503] on icon "enhanced table" at bounding box center [1283, 513] width 20 height 20
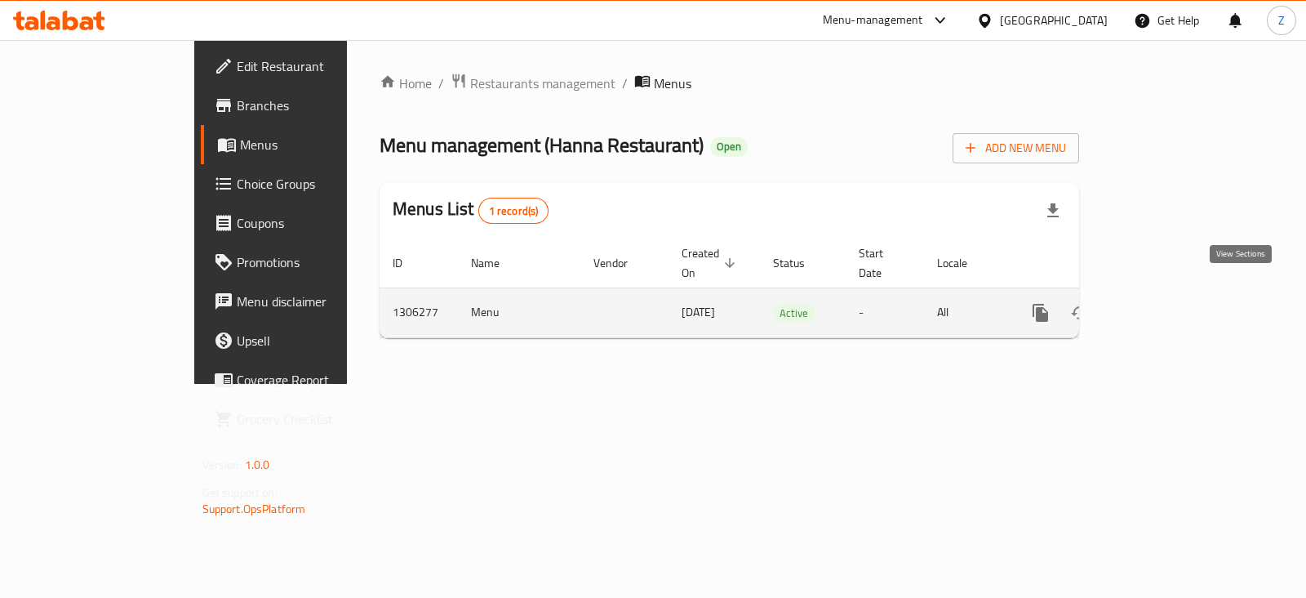
click at [1168, 303] on icon "enhanced table" at bounding box center [1159, 313] width 20 height 20
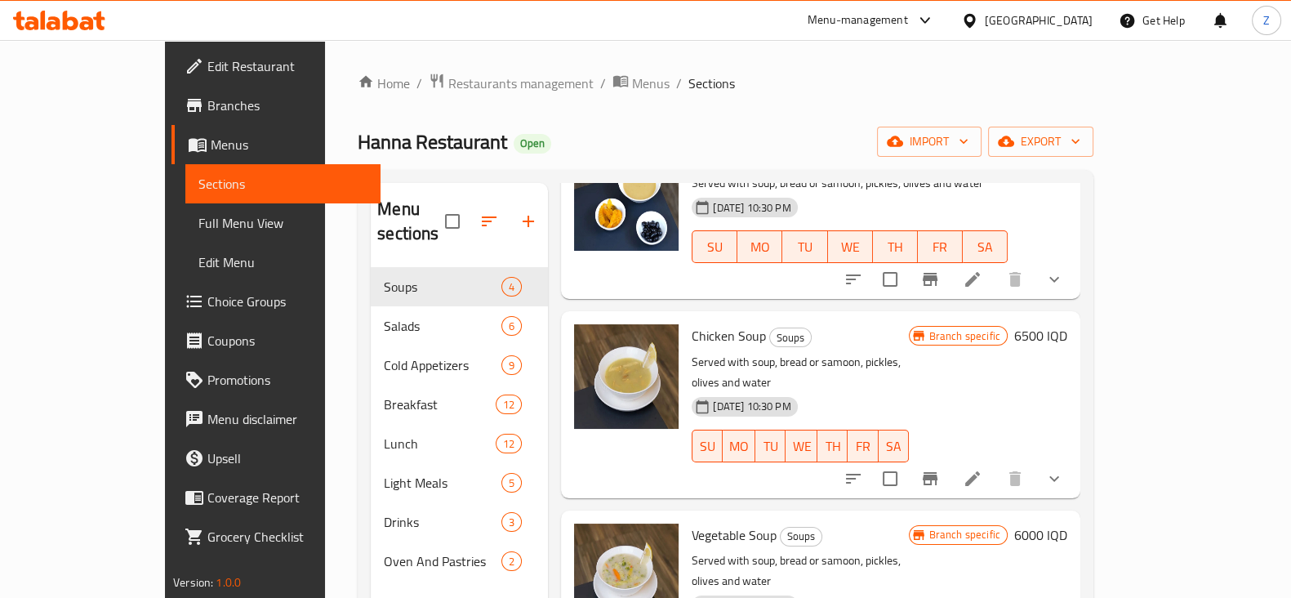
scroll to position [156, 0]
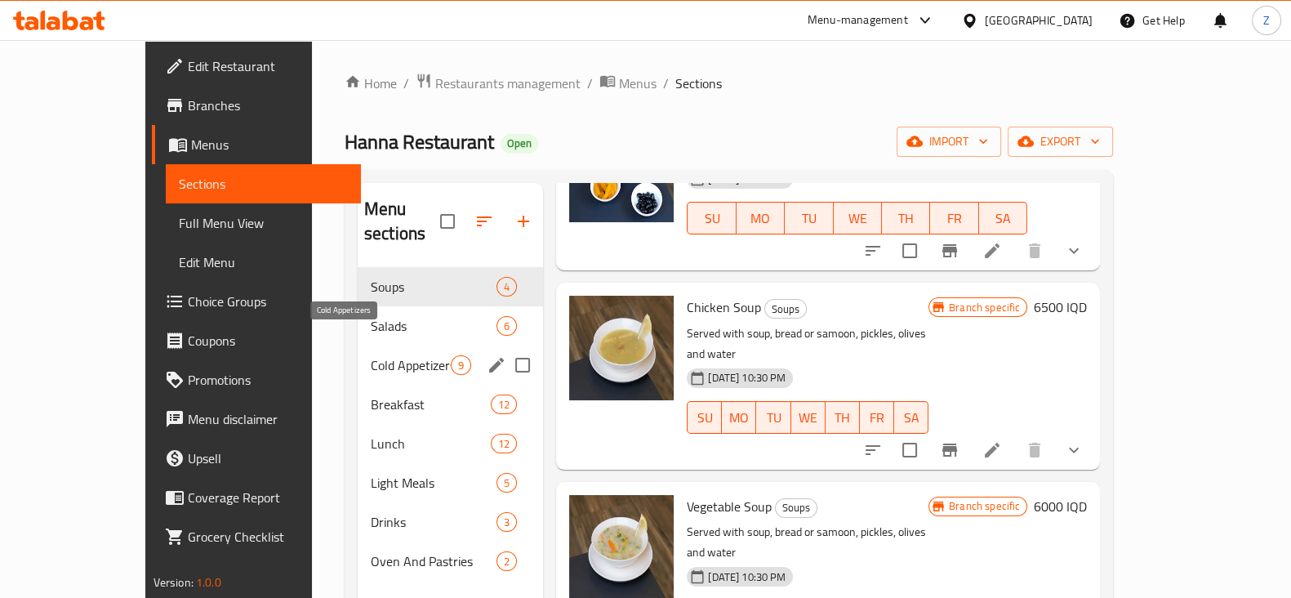
click at [371, 355] on span "Cold Appetizers" at bounding box center [411, 365] width 80 height 20
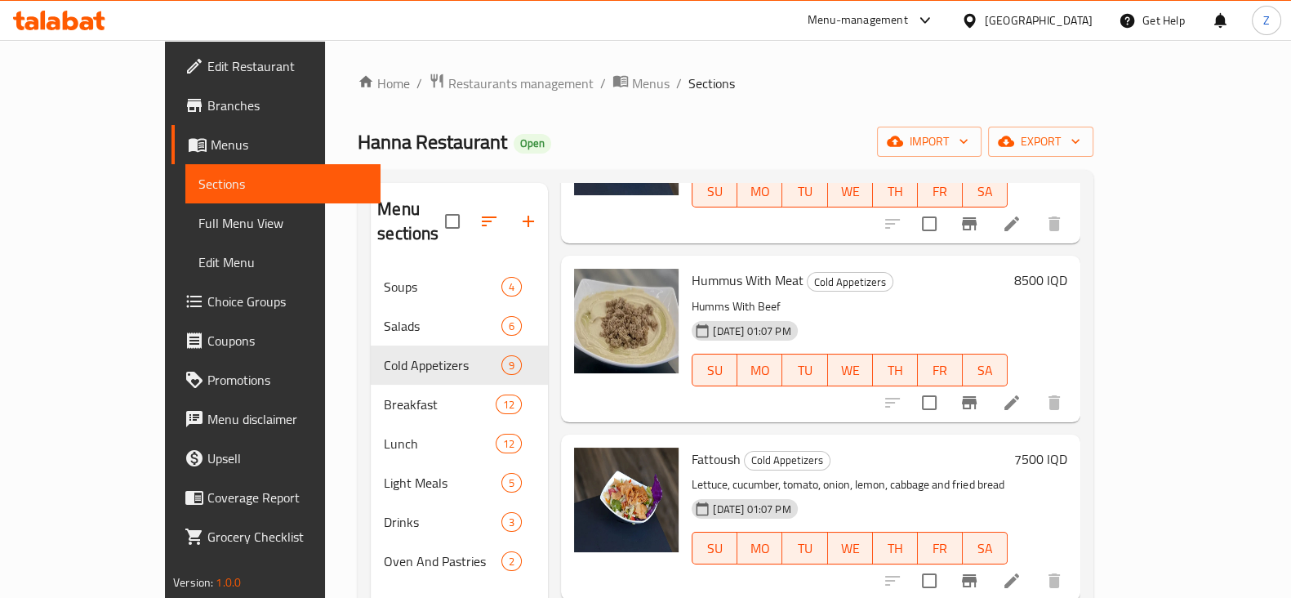
scroll to position [156, 0]
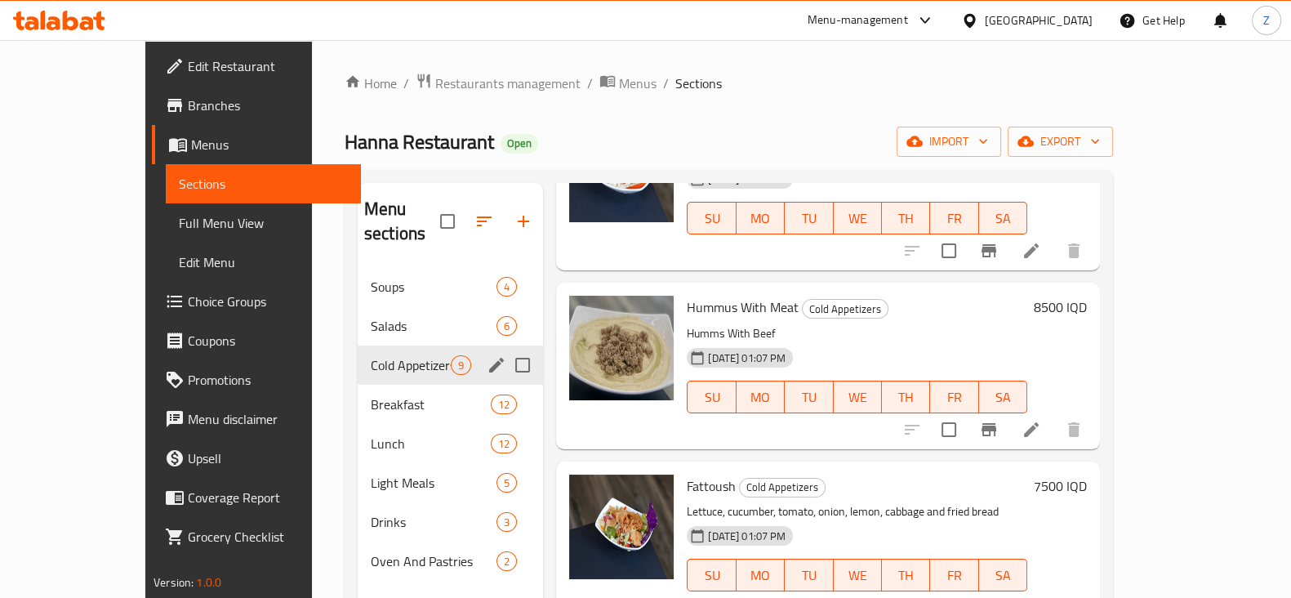
click at [371, 355] on span "Cold Appetizers" at bounding box center [411, 365] width 80 height 20
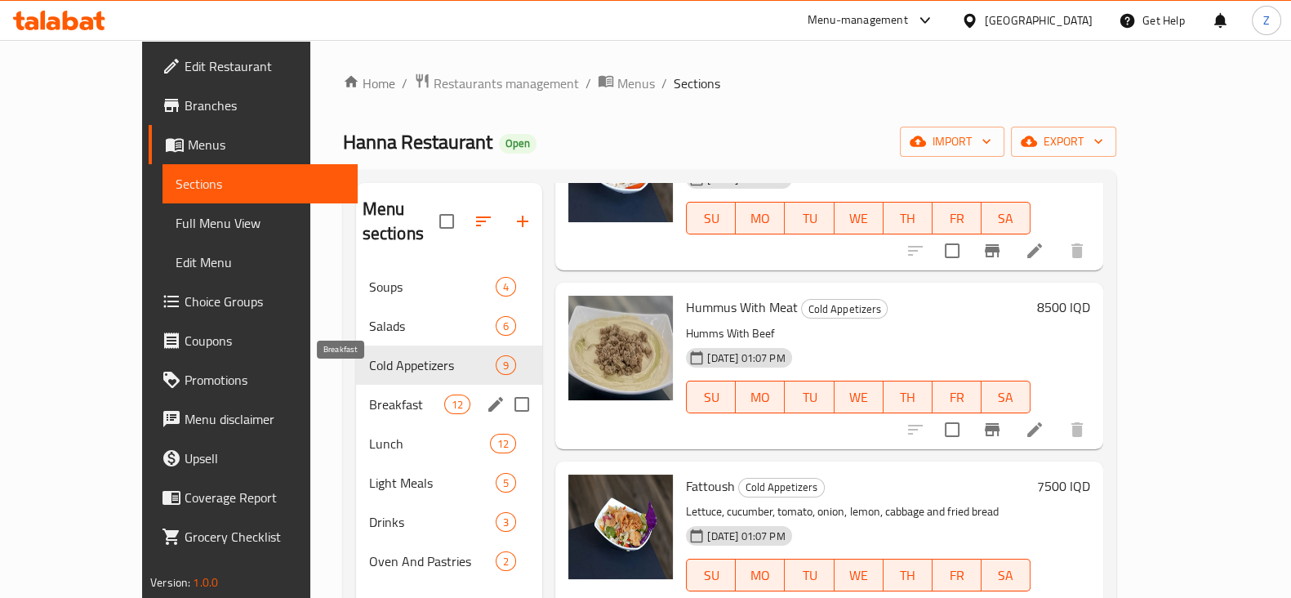
click at [369, 394] on span "Breakfast" at bounding box center [407, 404] width 76 height 20
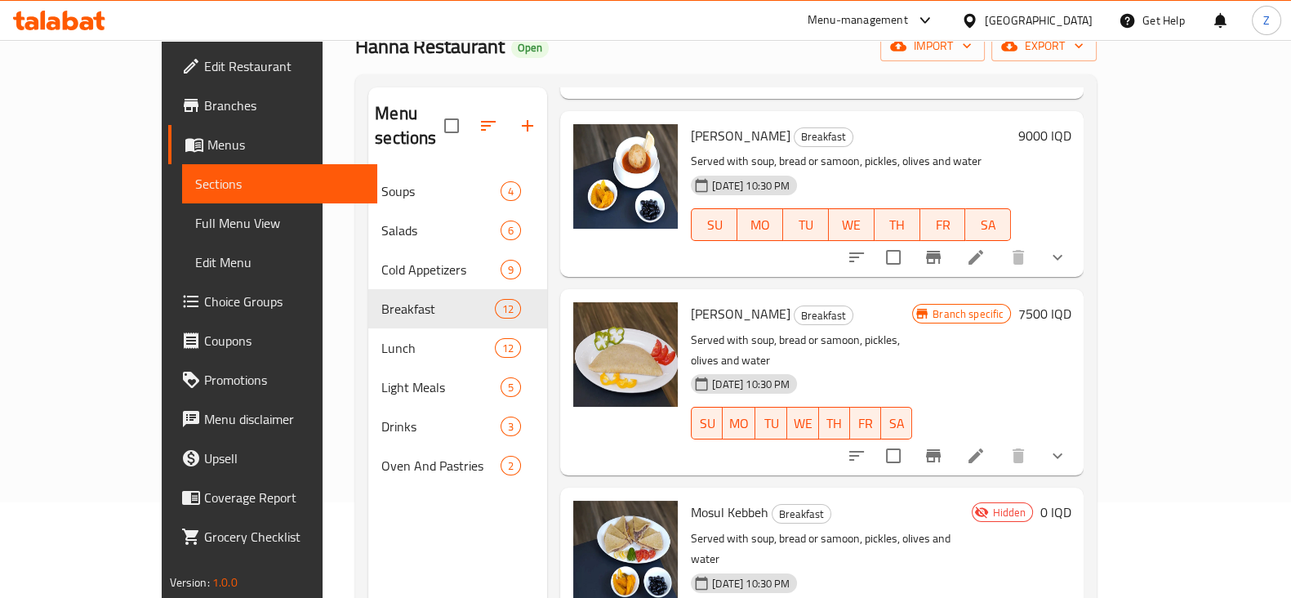
scroll to position [203, 0]
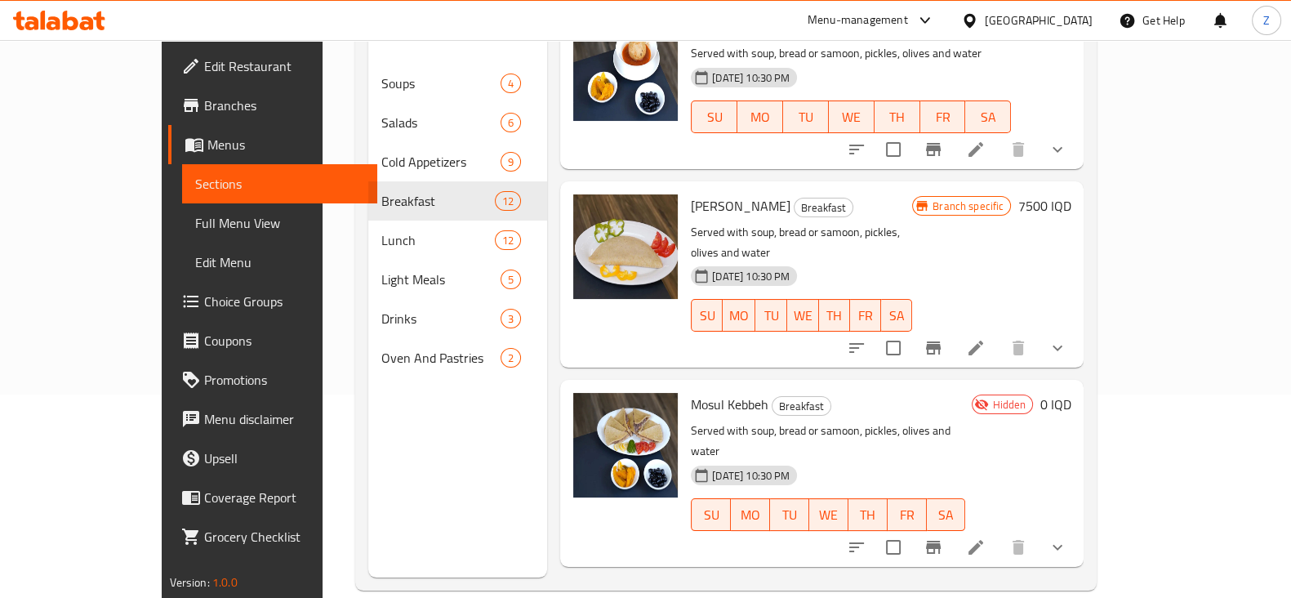
click at [983, 540] on icon at bounding box center [975, 547] width 15 height 15
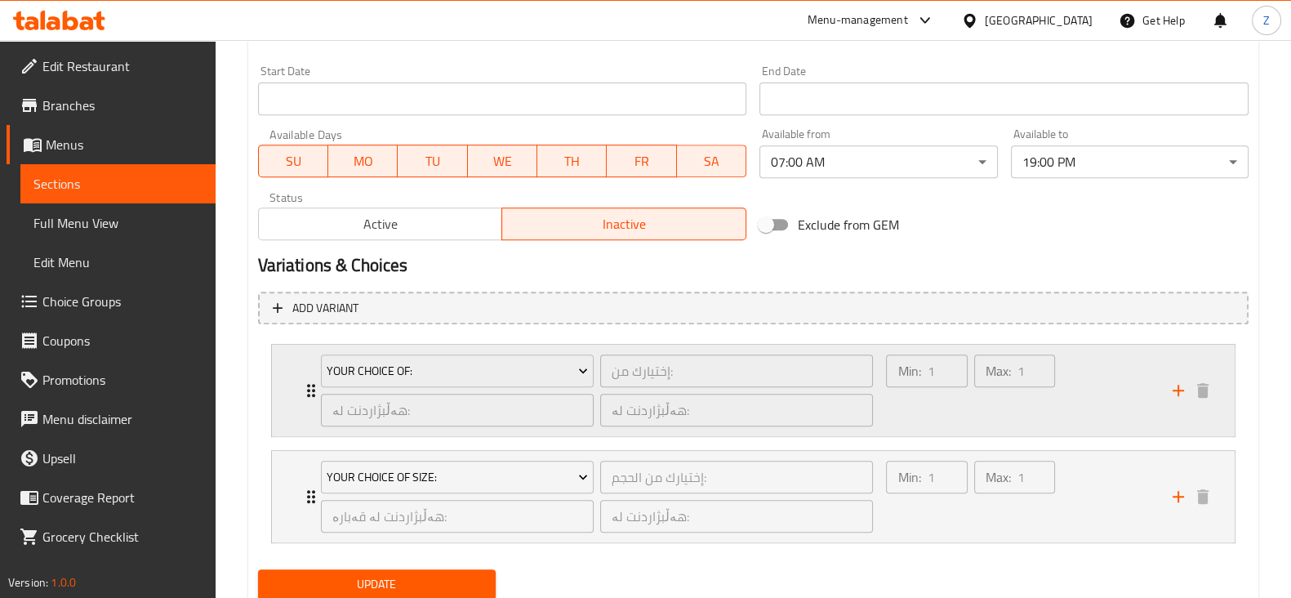
scroll to position [939, 0]
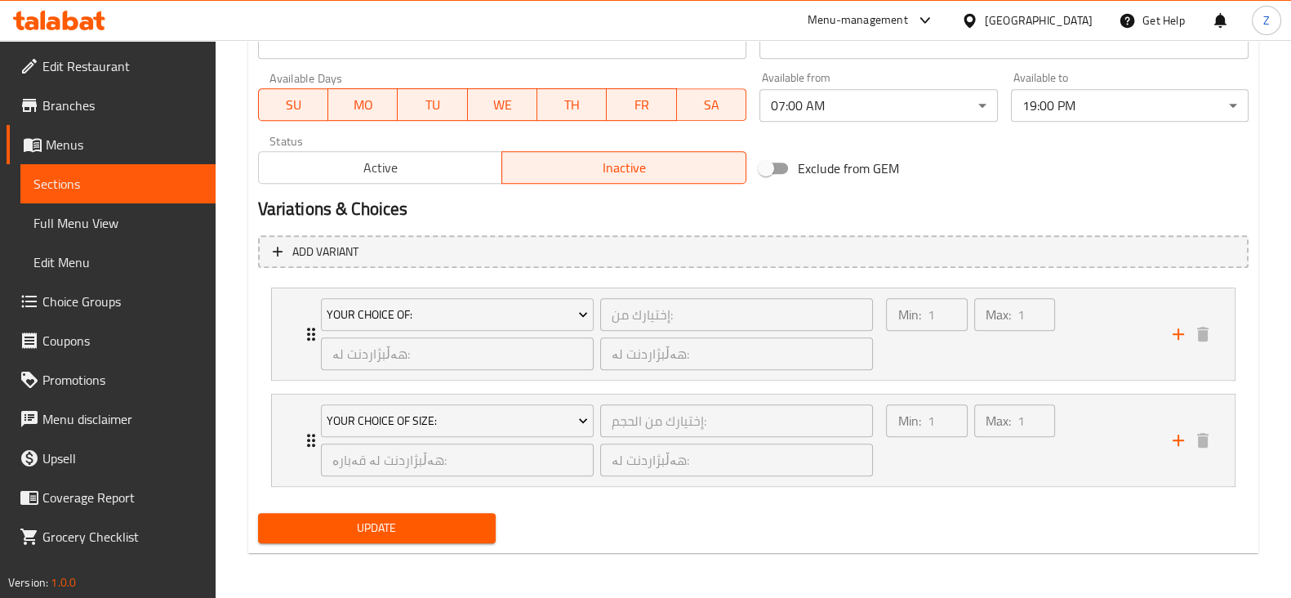
click at [408, 161] on span "Active" at bounding box center [380, 168] width 231 height 24
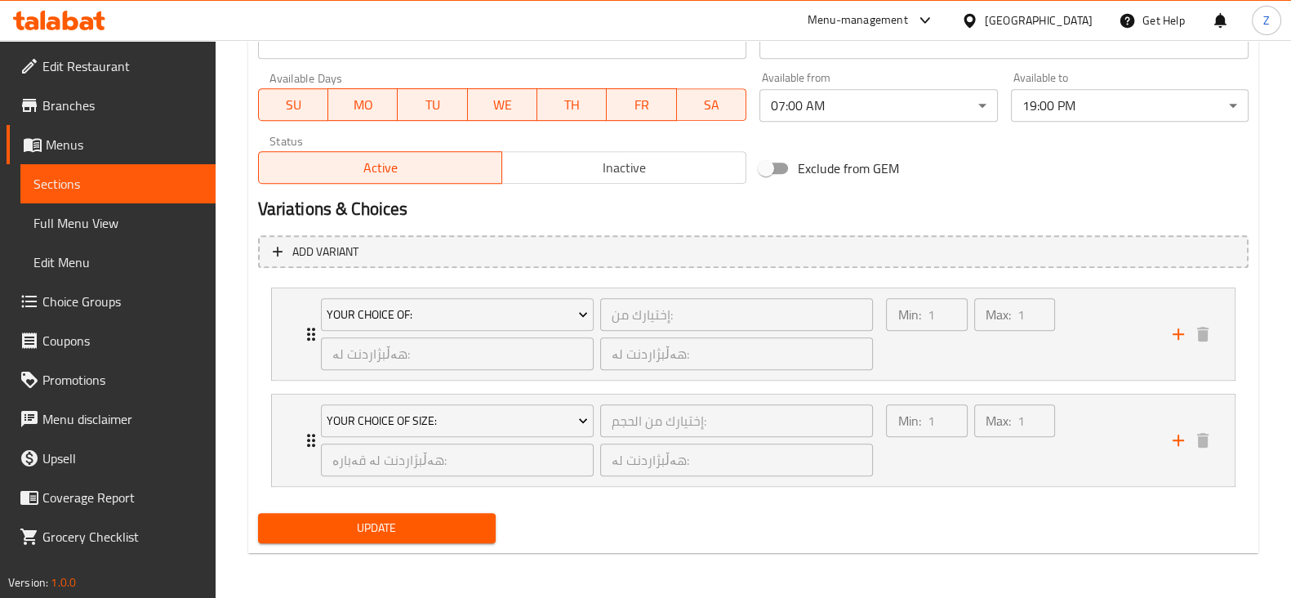
click at [416, 528] on span "Update" at bounding box center [376, 528] width 211 height 20
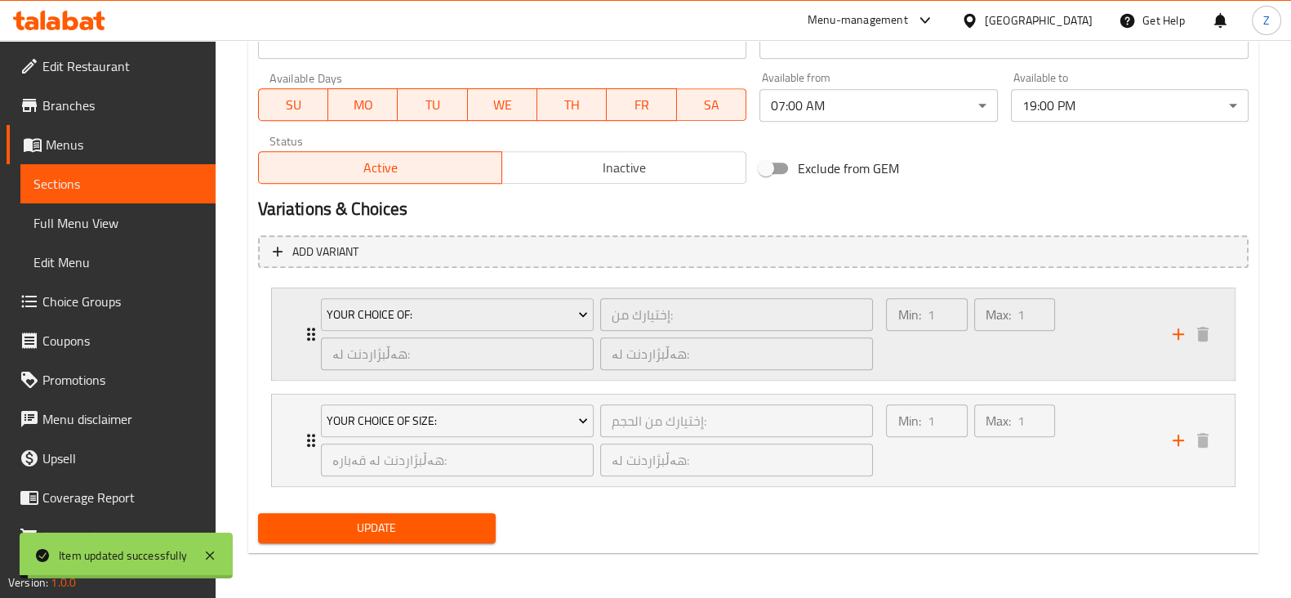
click at [311, 336] on div "Your Choice Of: إختيارك من: ​ هەڵبژاردنت لە: ​ هەڵبژاردنت لە: ​" at bounding box center [597, 333] width 572 height 91
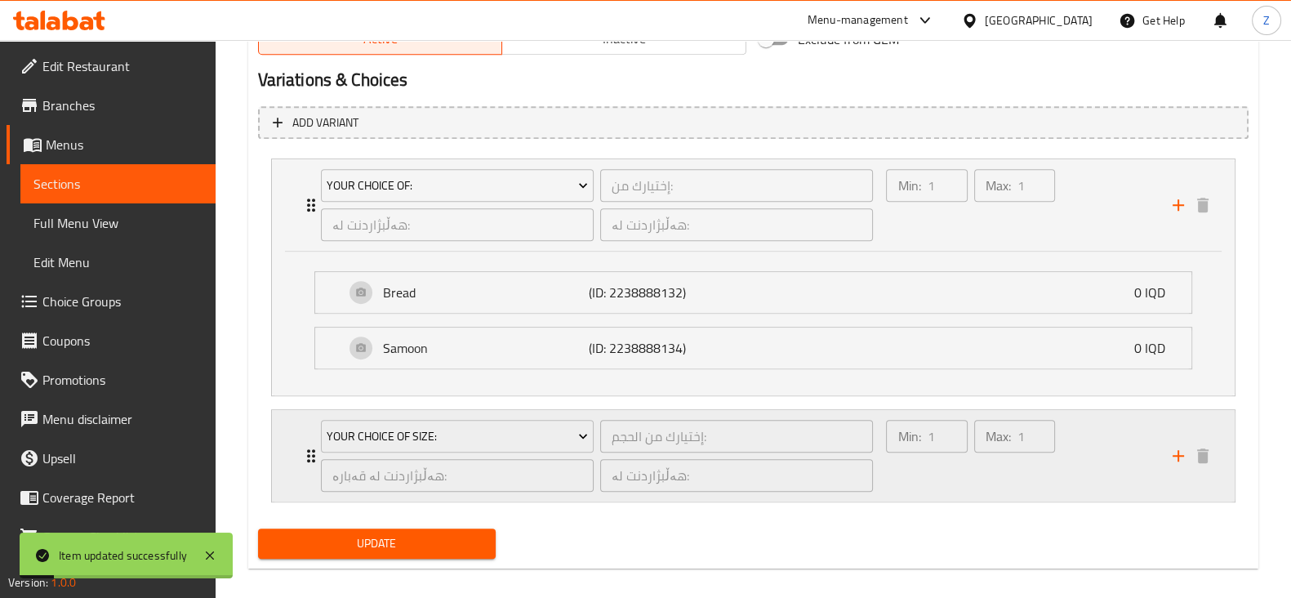
scroll to position [1083, 0]
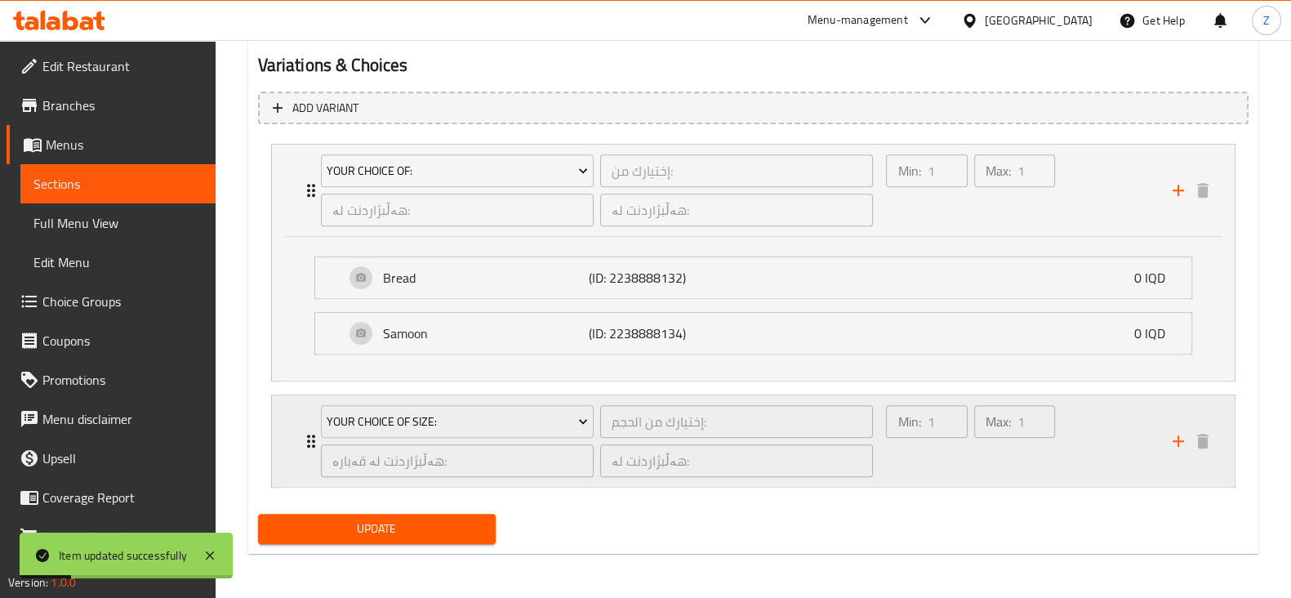
click at [311, 444] on div "Your Choice Of Size: إختيارك من الحجم: ​ هەڵبژاردنت لە قەبارە: ​ هەڵبژاردنت لە:…" at bounding box center [597, 440] width 572 height 91
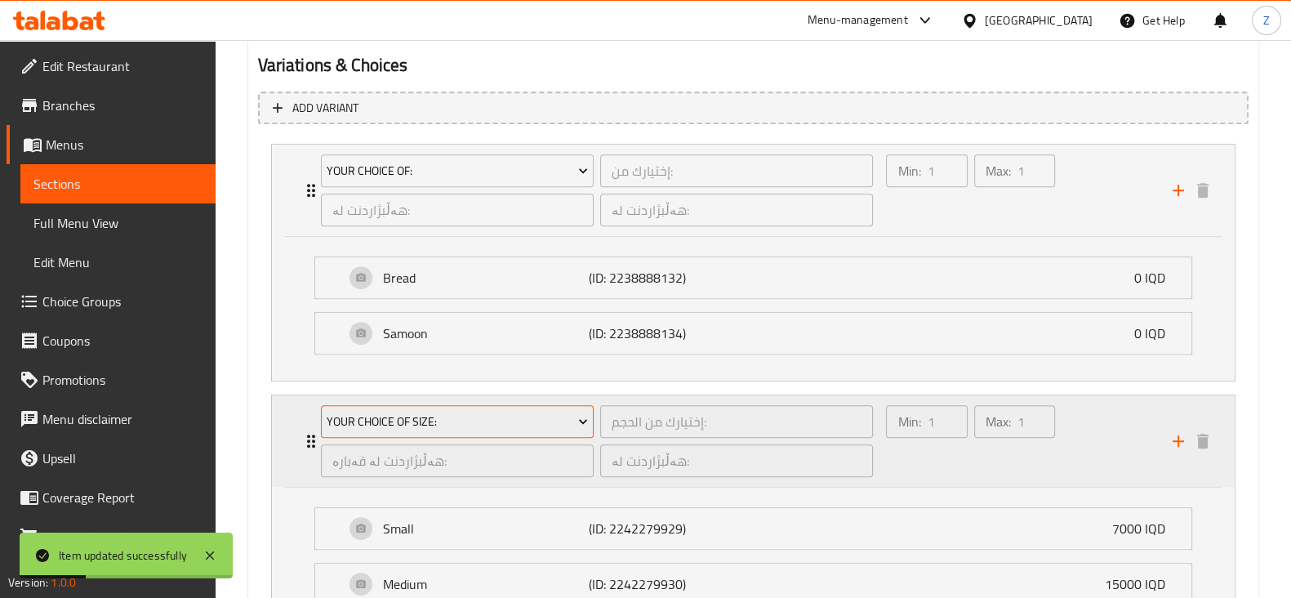
scroll to position [1281, 0]
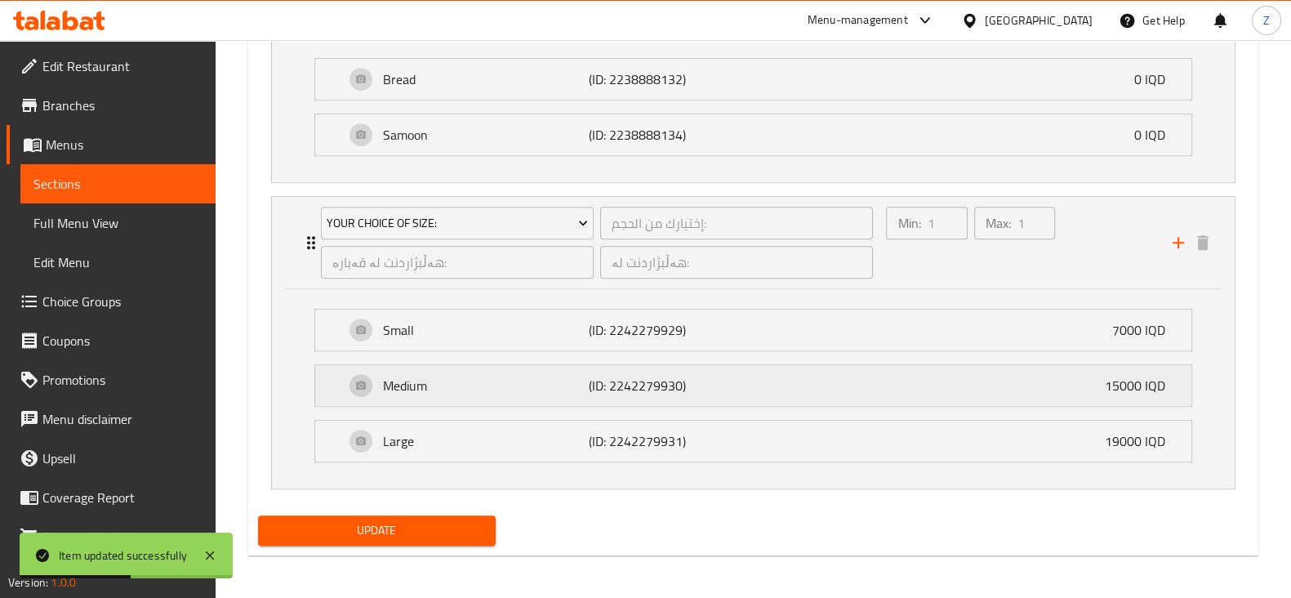
click at [762, 397] on div "Medium (ID: 2242279930) 15000 IQD" at bounding box center [758, 385] width 827 height 41
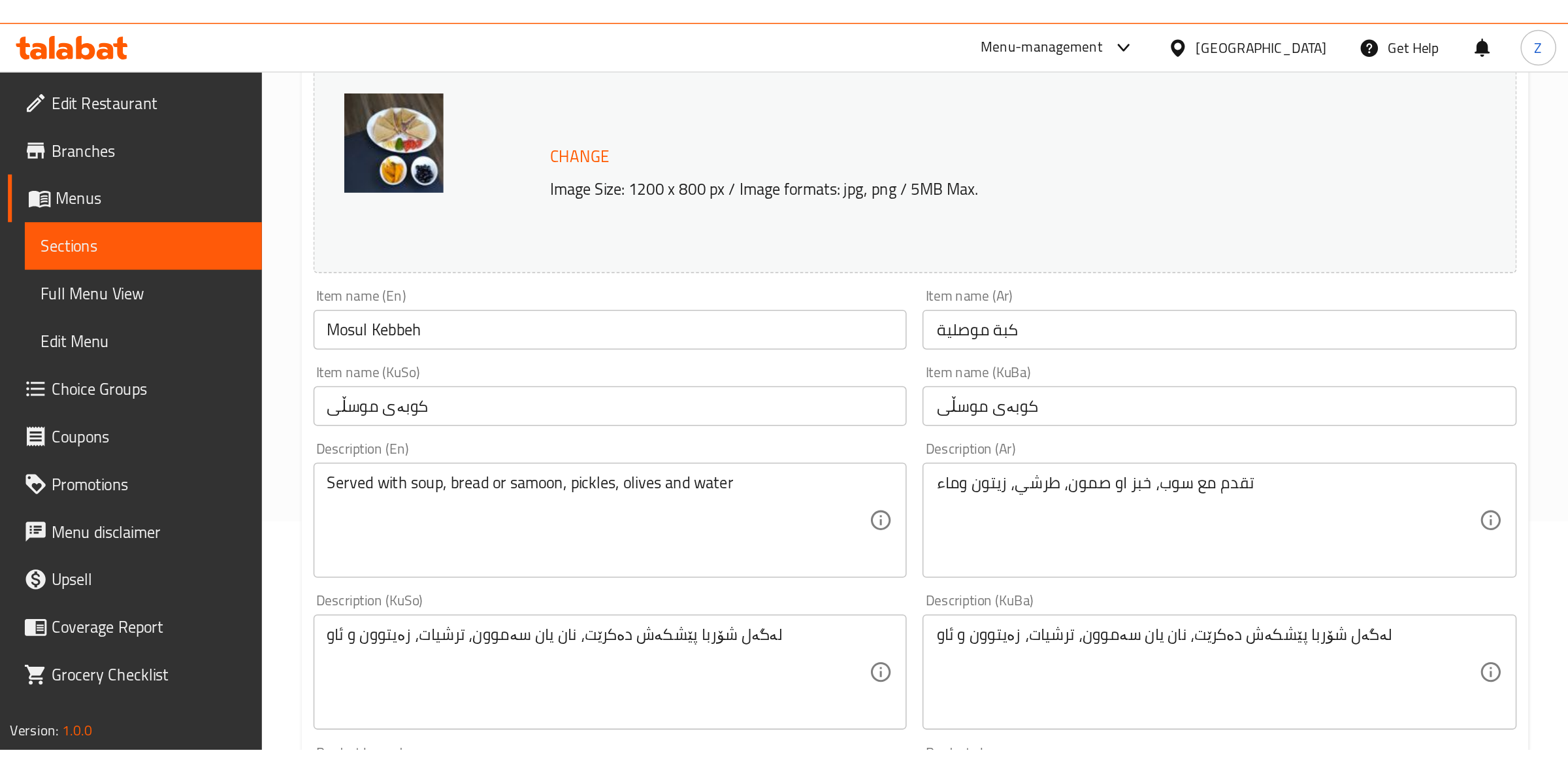
scroll to position [0, 0]
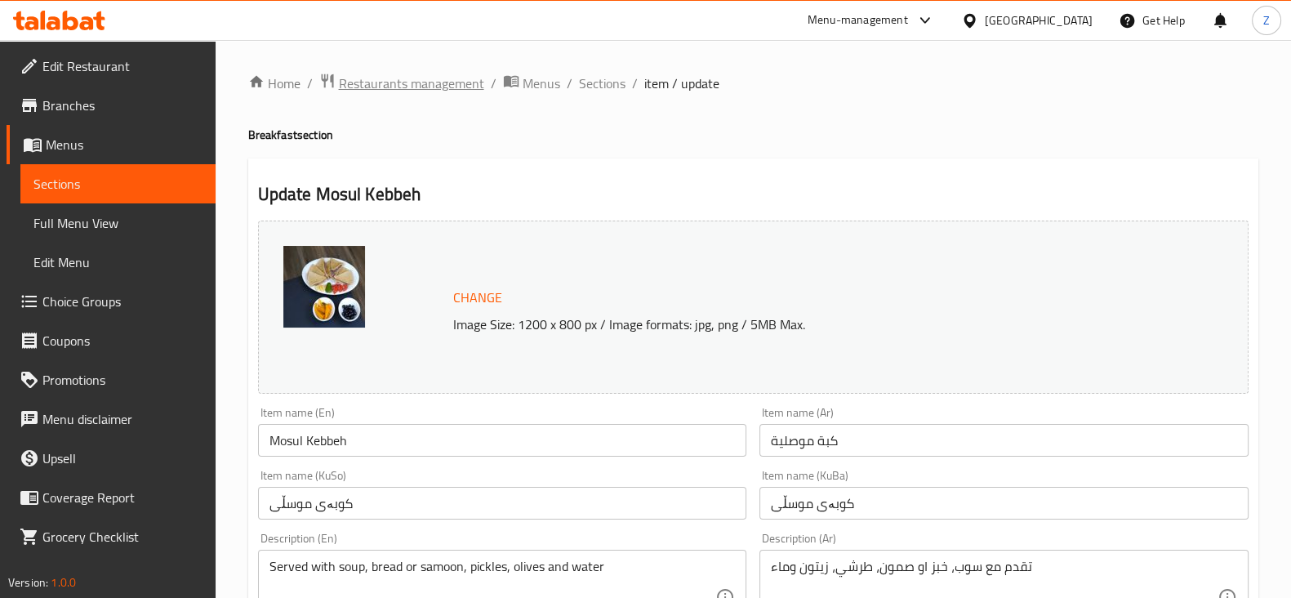
click at [411, 89] on span "Restaurants management" at bounding box center [411, 83] width 145 height 20
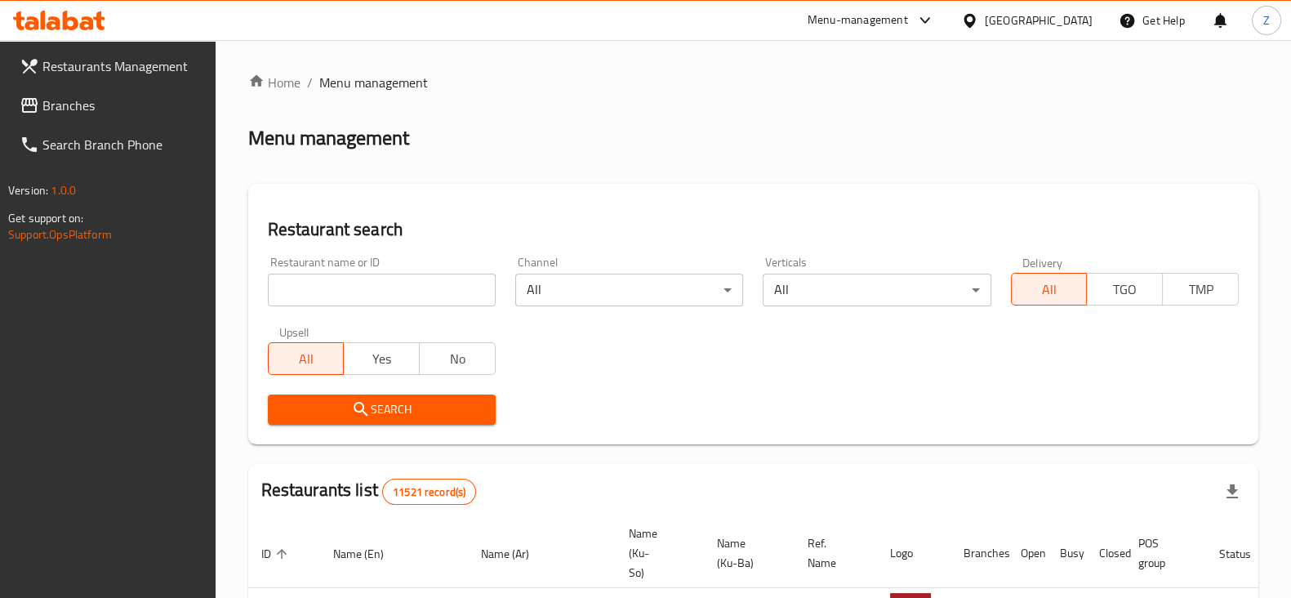
click at [373, 316] on div "Upsell All Yes No" at bounding box center [381, 350] width 247 height 69
click at [380, 298] on input "search" at bounding box center [382, 289] width 228 height 33
type input "Hannah"
click button "Search" at bounding box center [382, 409] width 228 height 30
